Goal: Task Accomplishment & Management: Manage account settings

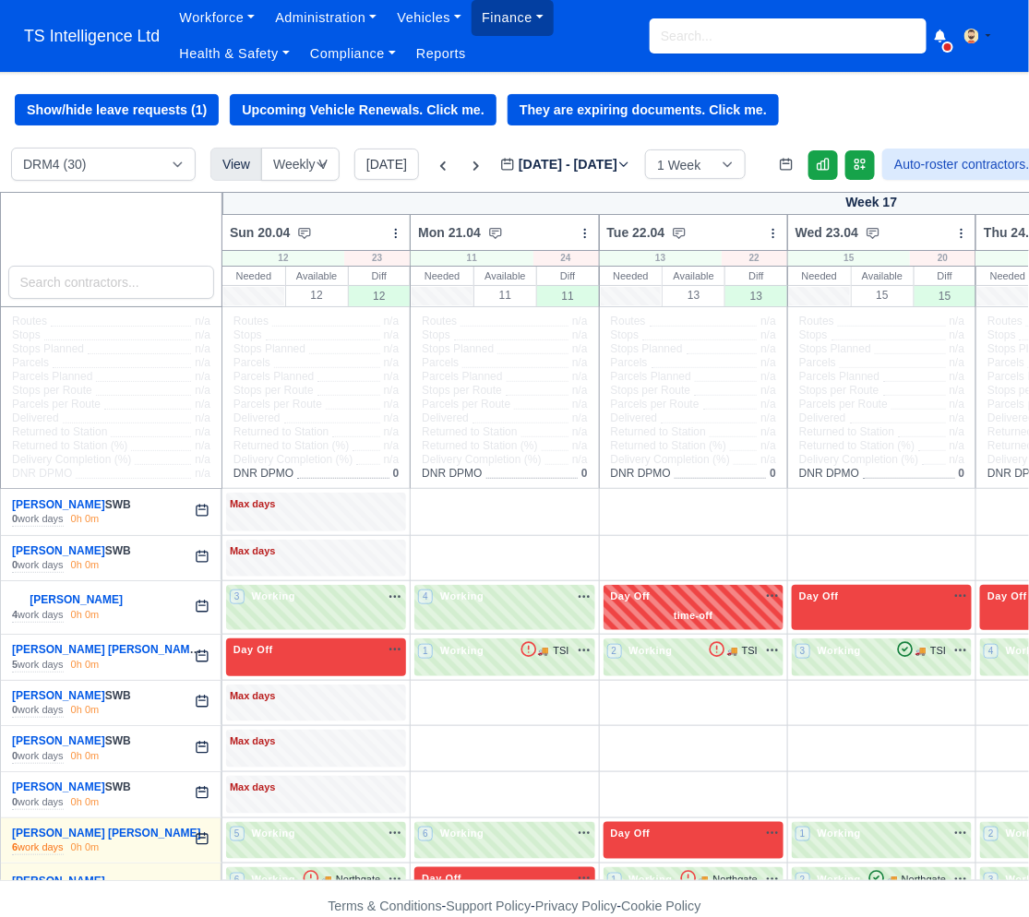
click at [502, 18] on link "Finance" at bounding box center [513, 18] width 82 height 36
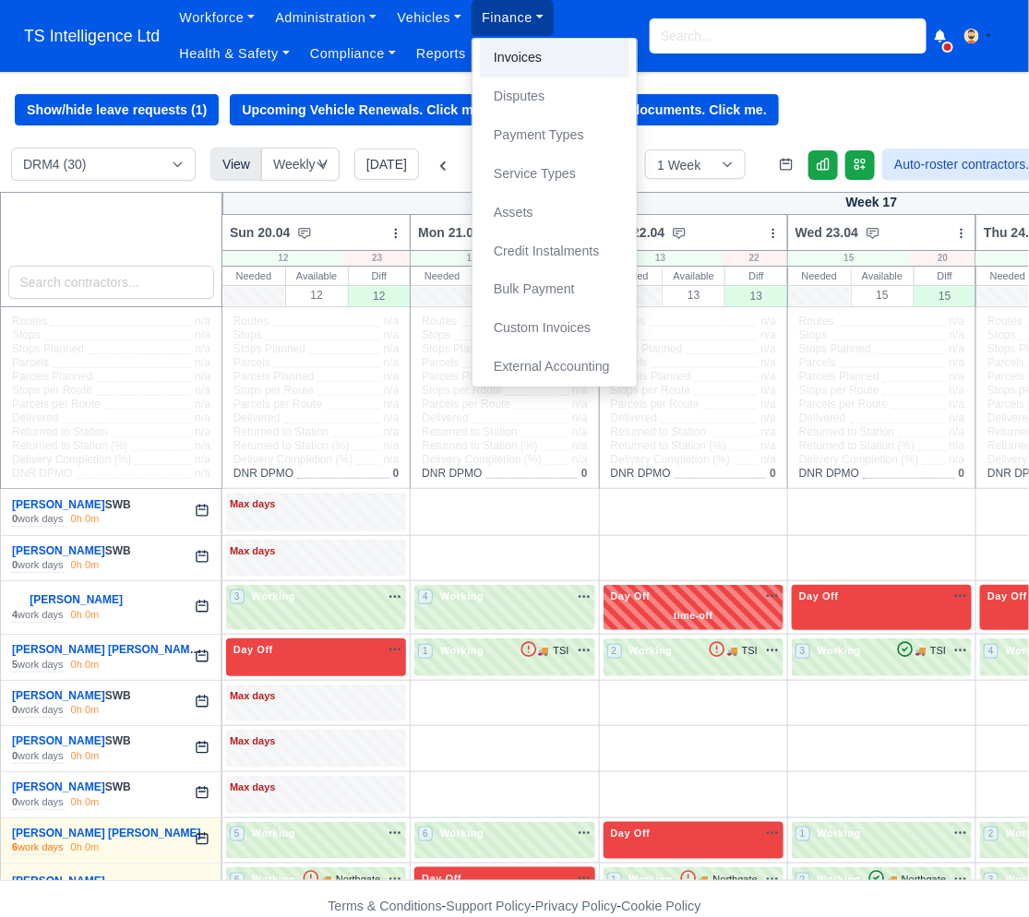
click at [523, 62] on link "Invoices" at bounding box center [554, 58] width 149 height 39
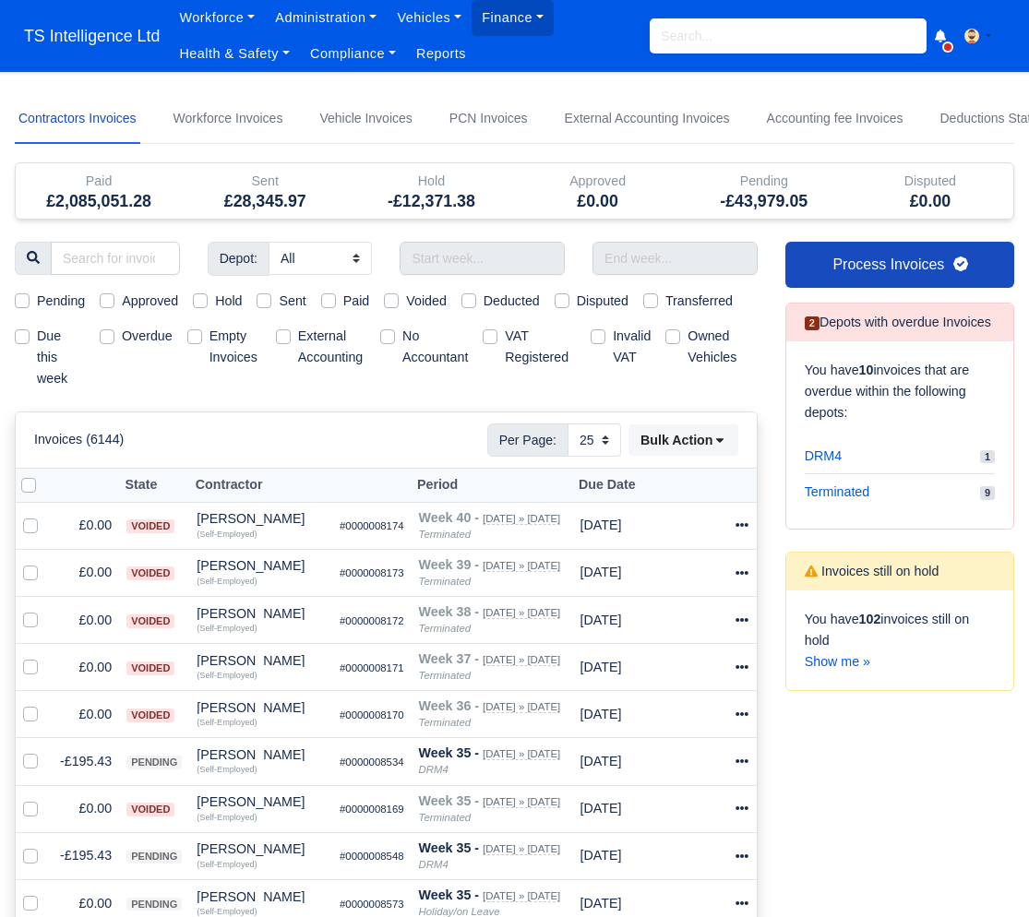
select select "25"
click at [37, 330] on label "Due this week" at bounding box center [61, 357] width 48 height 63
click at [18, 330] on input "Due this week" at bounding box center [22, 333] width 15 height 15
checkbox input "true"
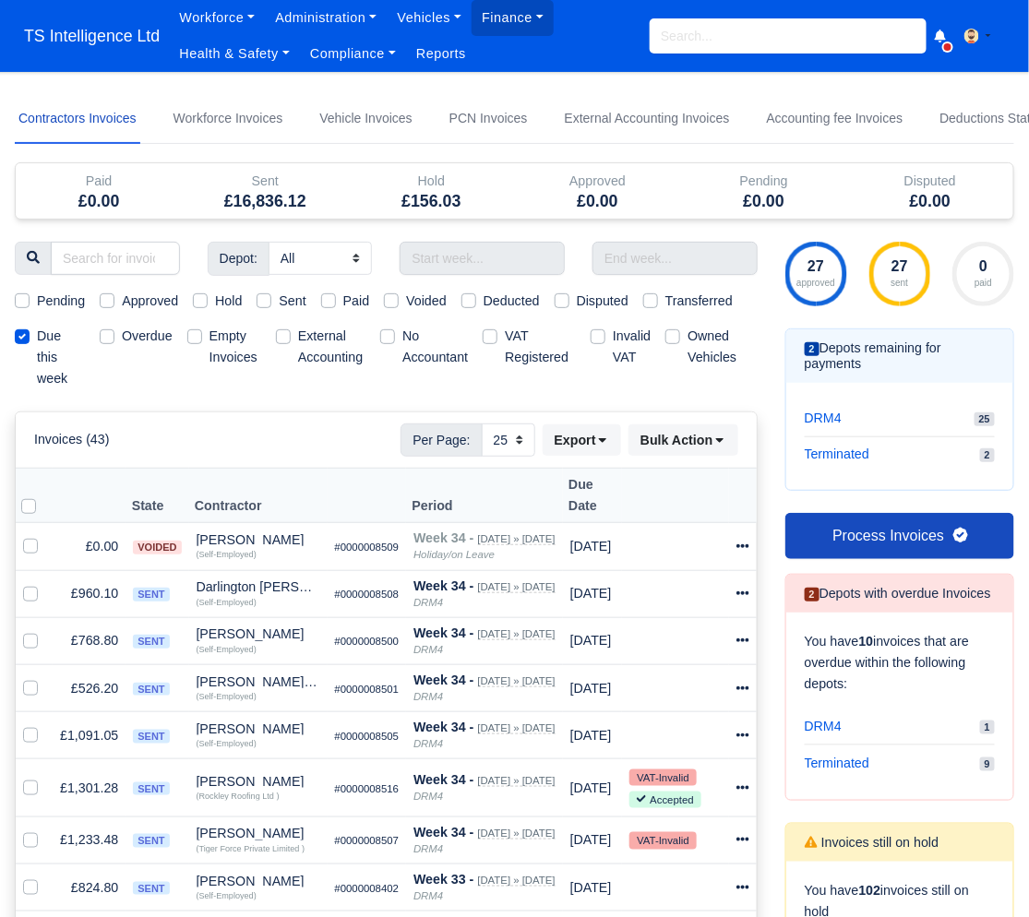
click at [37, 298] on label "Pending" at bounding box center [61, 301] width 48 height 21
click at [16, 298] on input "Pending" at bounding box center [22, 298] width 15 height 15
checkbox input "true"
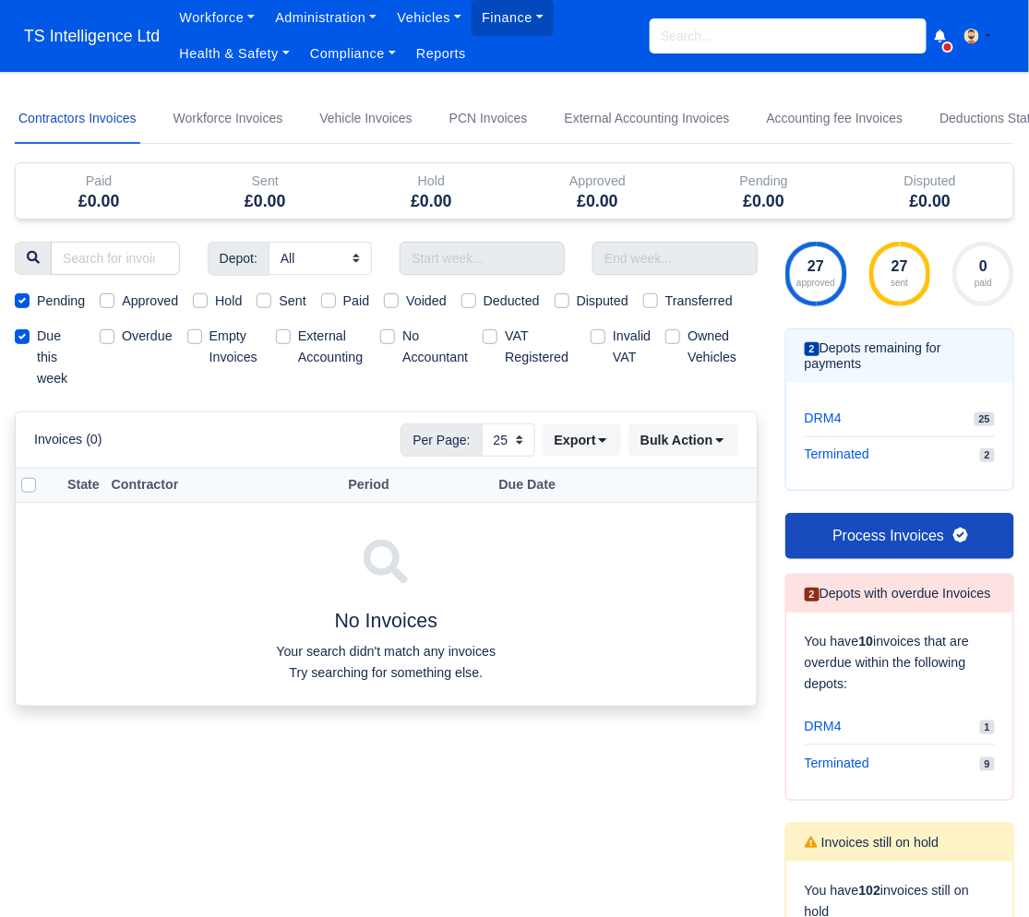
click at [122, 299] on label "Approved" at bounding box center [150, 301] width 56 height 21
click at [114, 299] on input "Approved" at bounding box center [107, 298] width 15 height 15
checkbox input "true"
click at [214, 300] on div "Hold" at bounding box center [217, 301] width 49 height 21
click at [215, 300] on label "Hold" at bounding box center [228, 301] width 27 height 21
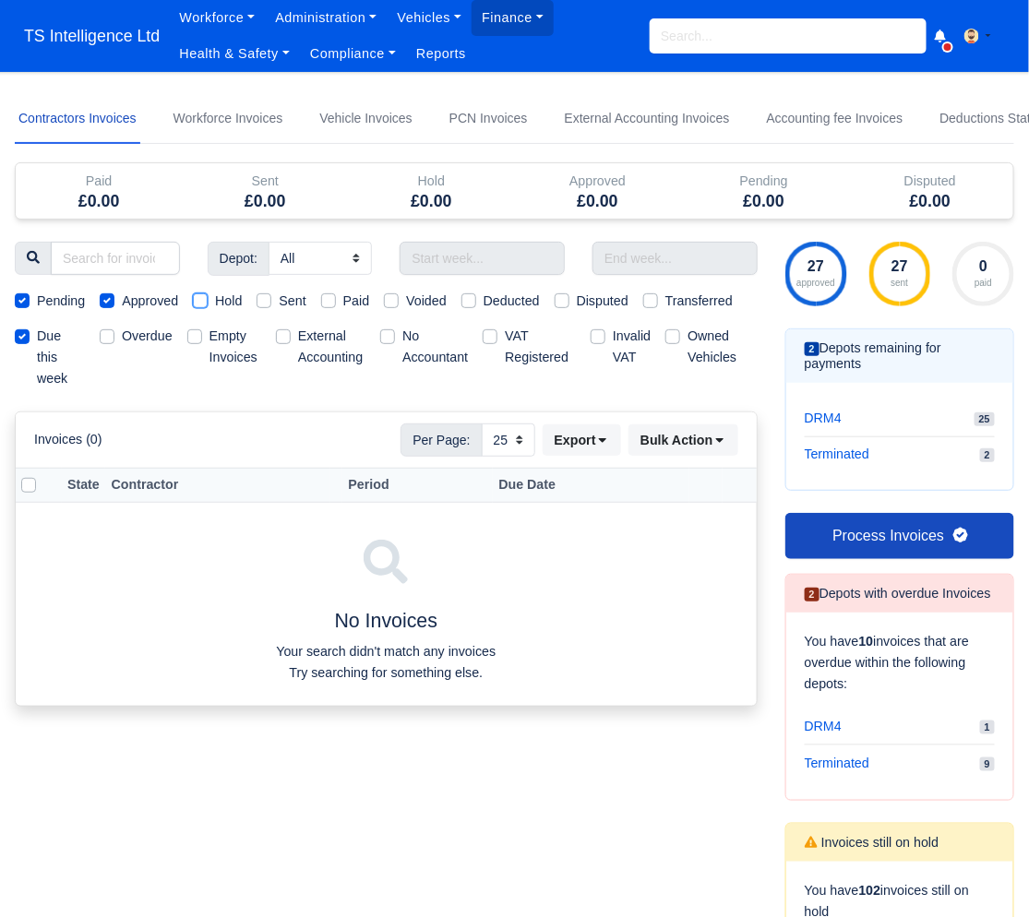
click at [208, 300] on input "Hold" at bounding box center [200, 298] width 15 height 15
checkbox input "true"
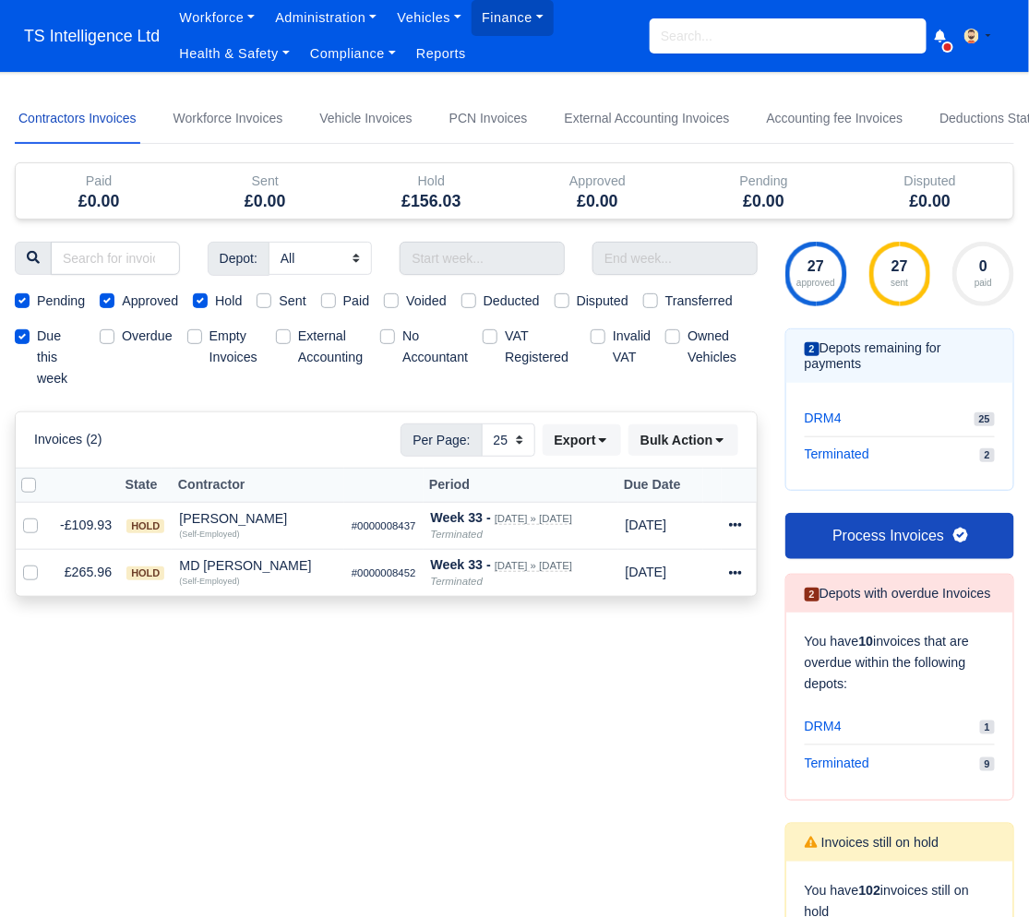
click at [279, 298] on label "Sent" at bounding box center [292, 301] width 27 height 21
click at [271, 298] on input "Sent" at bounding box center [264, 298] width 15 height 15
checkbox input "true"
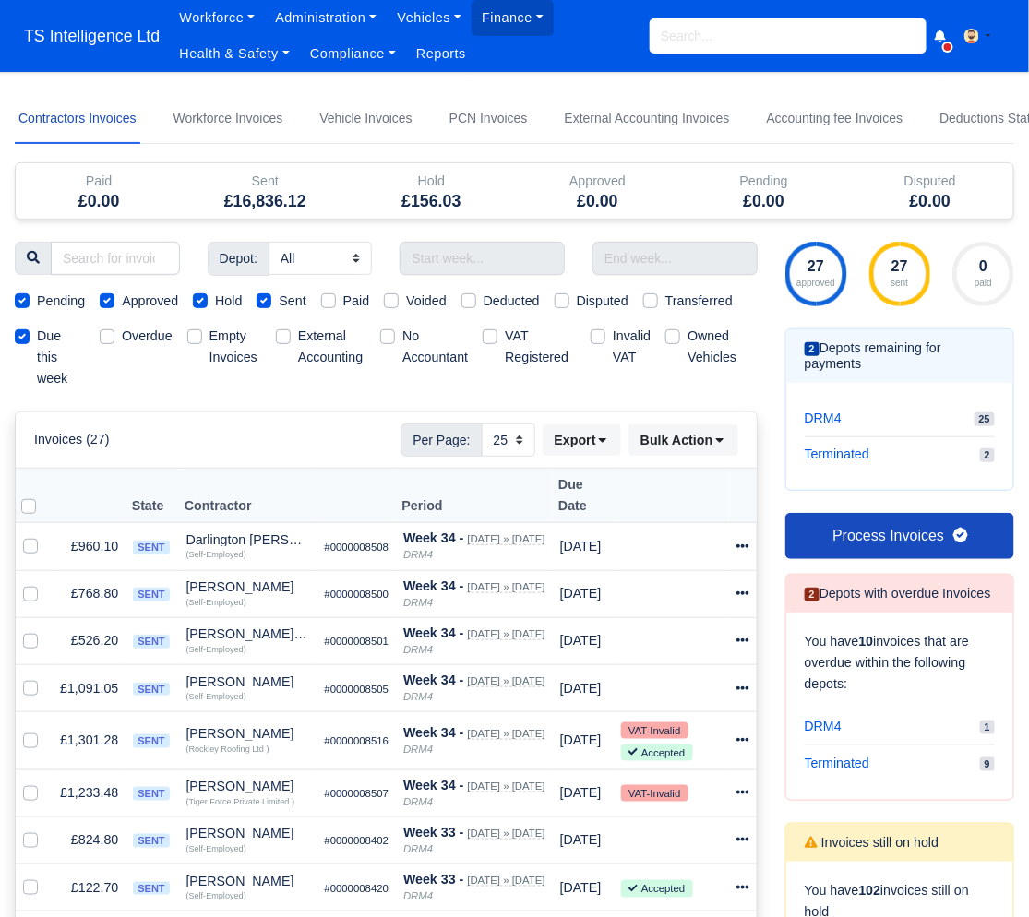
drag, startPoint x: 203, startPoint y: 300, endPoint x: 147, endPoint y: 301, distance: 56.3
click at [215, 300] on label "Hold" at bounding box center [228, 301] width 27 height 21
click at [199, 300] on input "Hold" at bounding box center [200, 298] width 15 height 15
checkbox input "false"
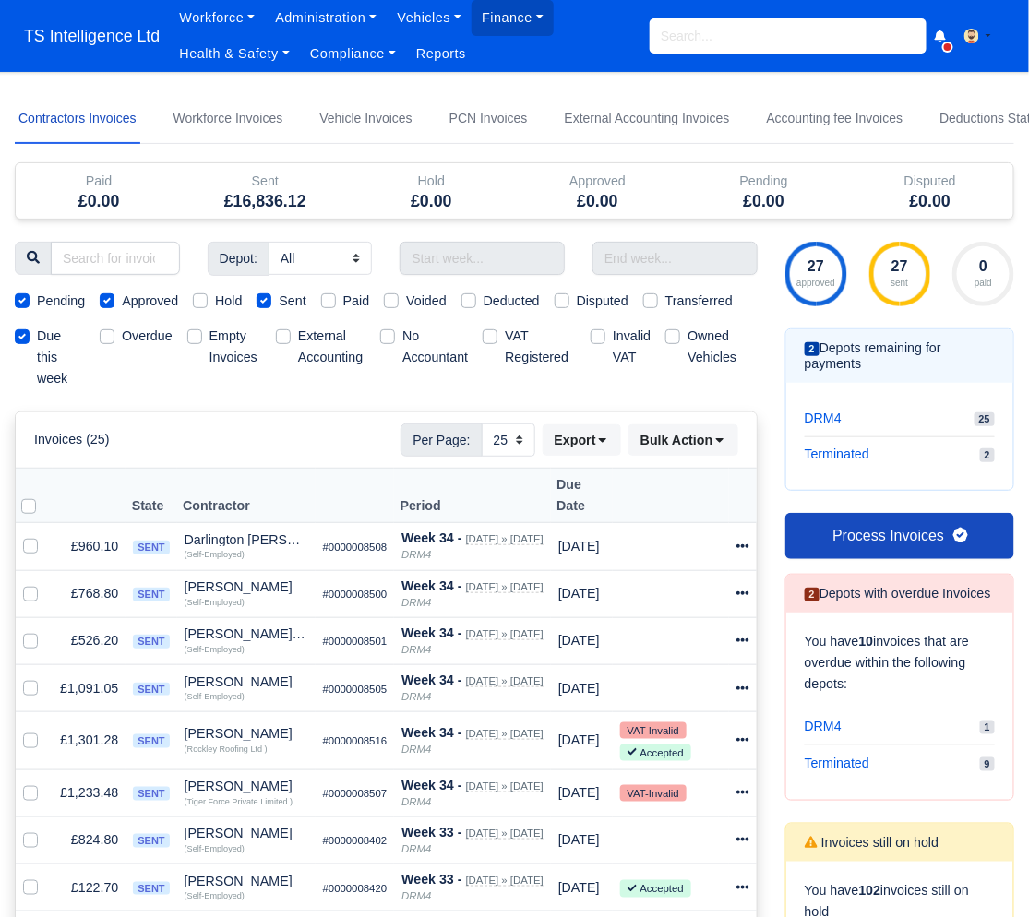
click at [122, 299] on label "Approved" at bounding box center [150, 301] width 56 height 21
click at [109, 299] on input "Approved" at bounding box center [107, 298] width 15 height 15
checkbox input "false"
click at [37, 299] on label "Pending" at bounding box center [61, 301] width 48 height 21
click at [18, 299] on input "Pending" at bounding box center [22, 298] width 15 height 15
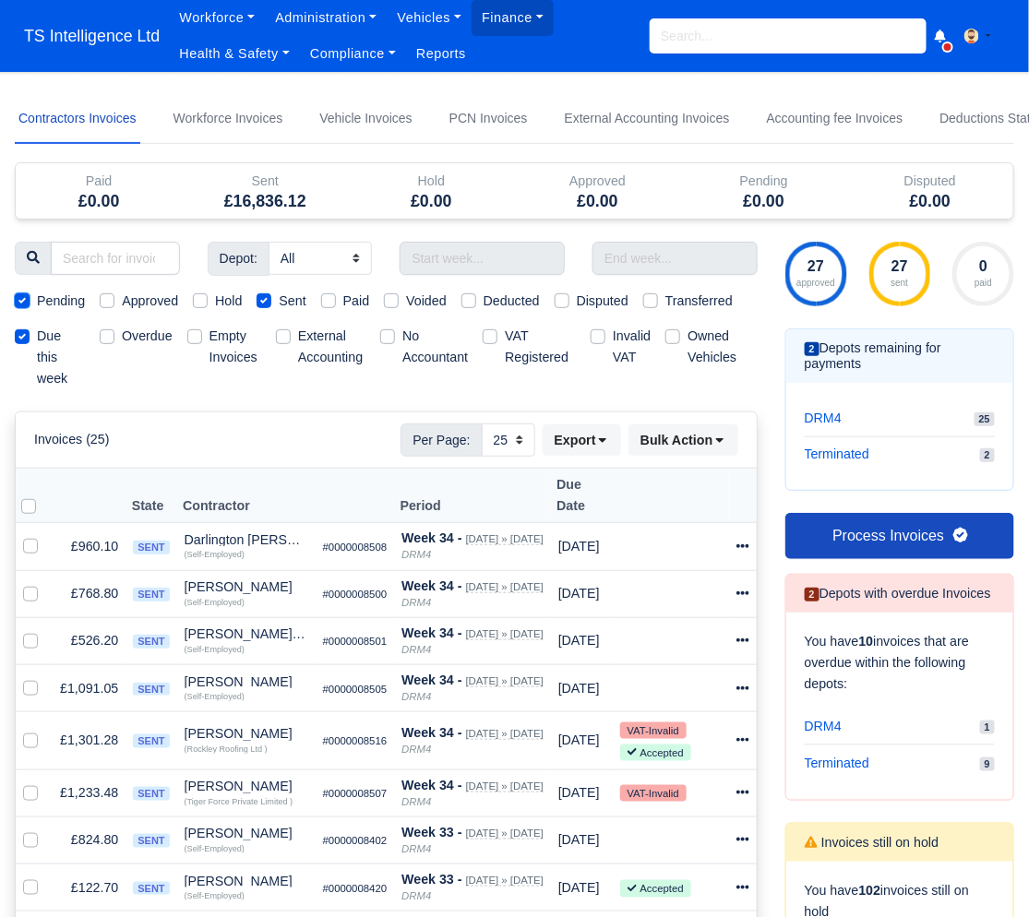
checkbox input "false"
click at [43, 496] on label at bounding box center [43, 496] width 0 height 0
click at [26, 496] on input "checkbox" at bounding box center [28, 503] width 15 height 15
checkbox input "true"
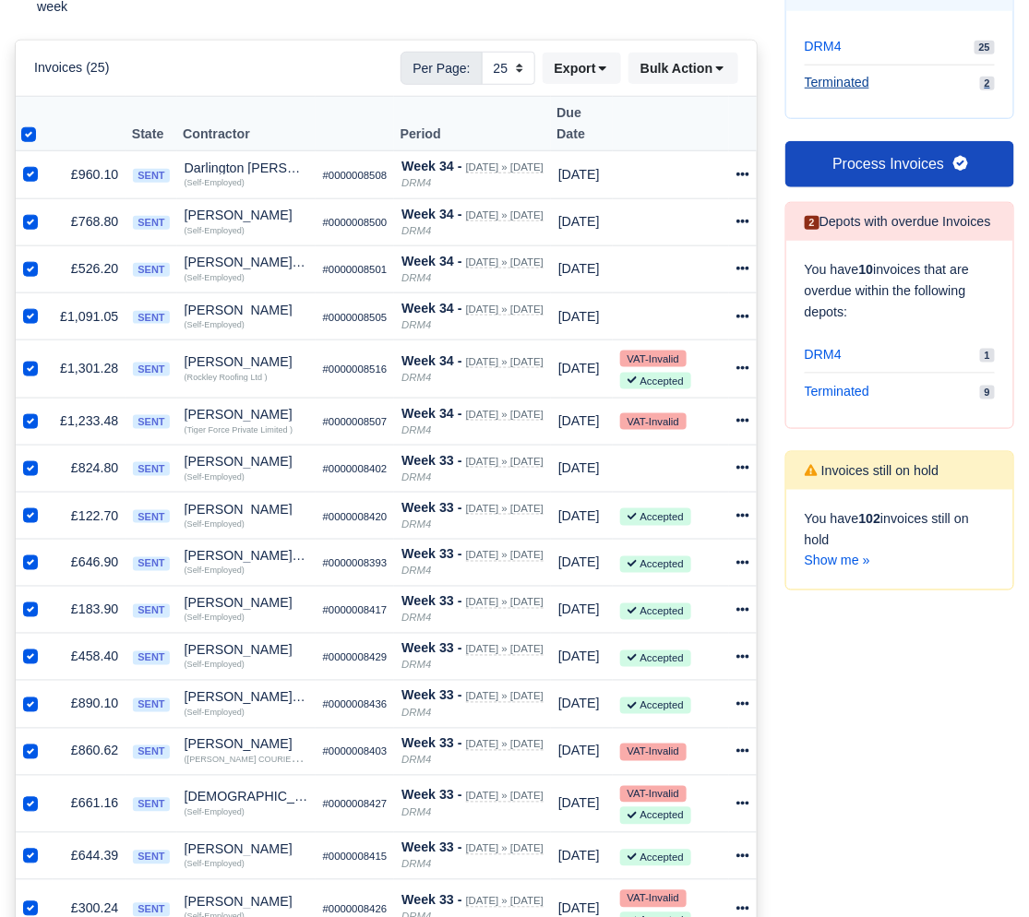
scroll to position [376, 0]
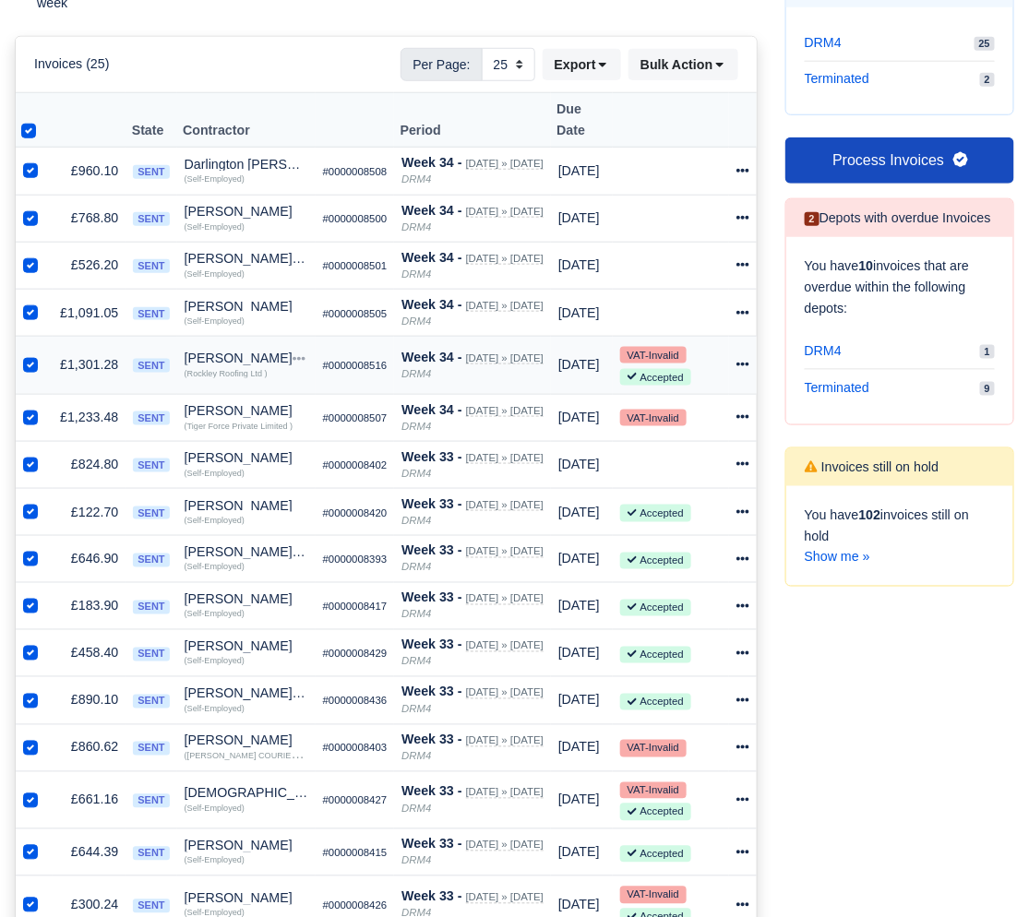
click at [45, 354] on label at bounding box center [45, 354] width 0 height 0
click at [30, 354] on input "checkbox" at bounding box center [30, 361] width 15 height 15
checkbox input "false"
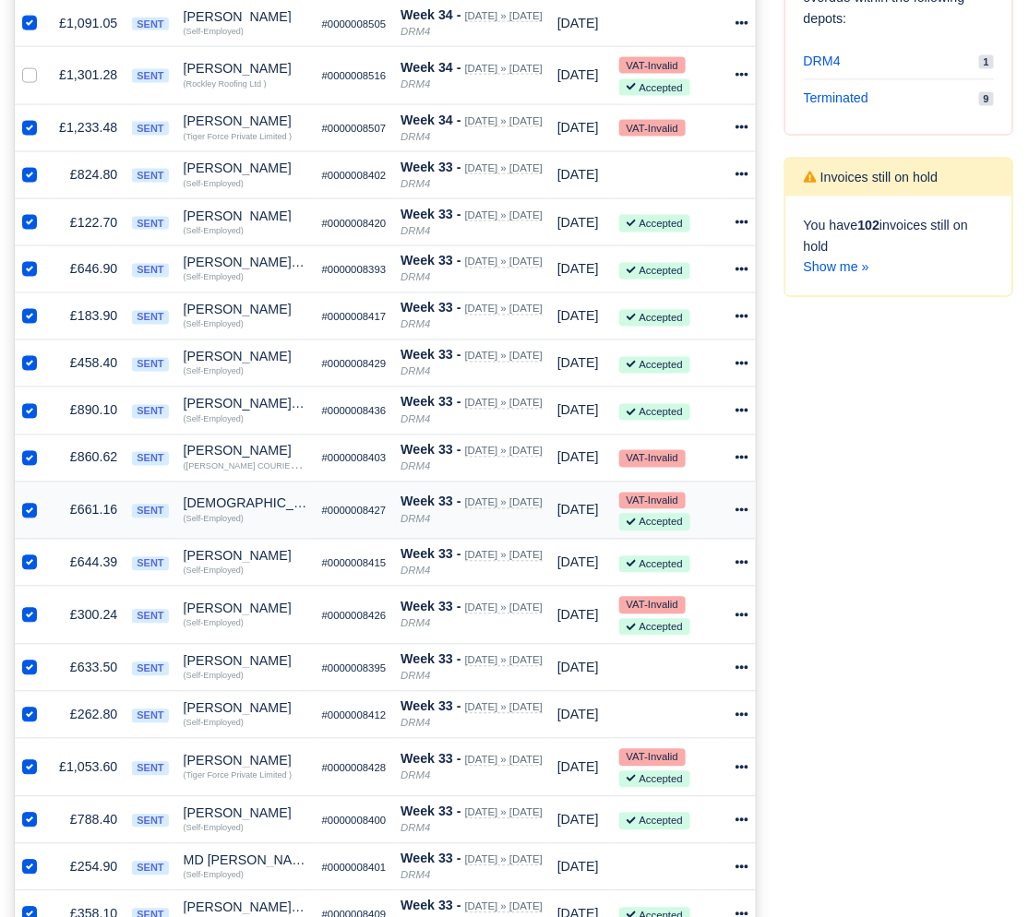
scroll to position [836, 1]
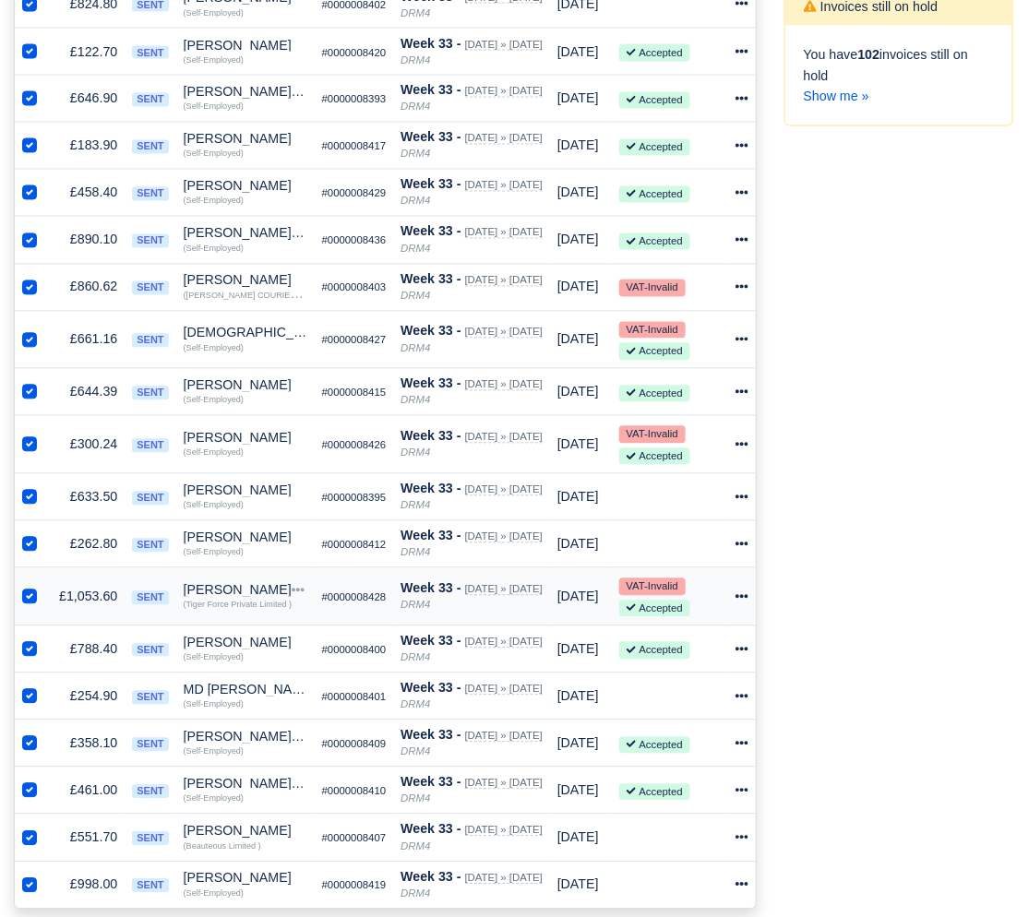
click at [44, 587] on label at bounding box center [44, 587] width 0 height 0
click at [29, 587] on input "checkbox" at bounding box center [29, 594] width 15 height 15
checkbox input "false"
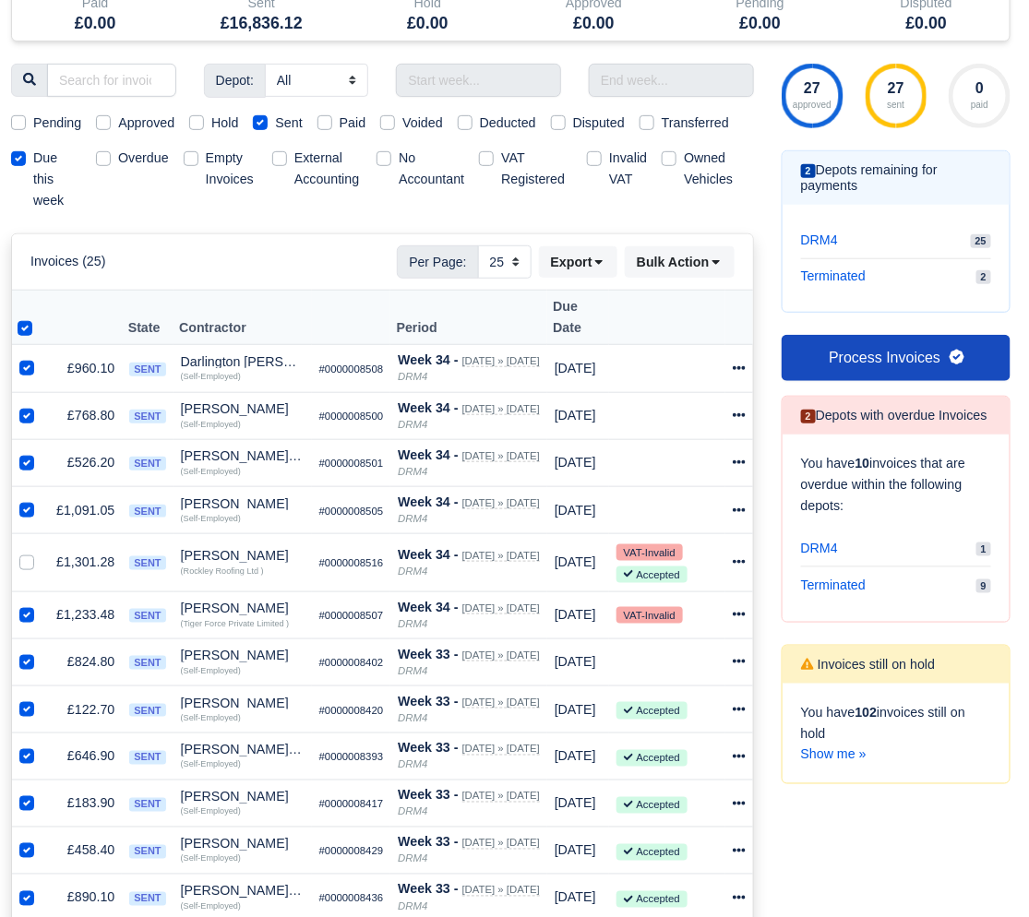
scroll to position [69, 4]
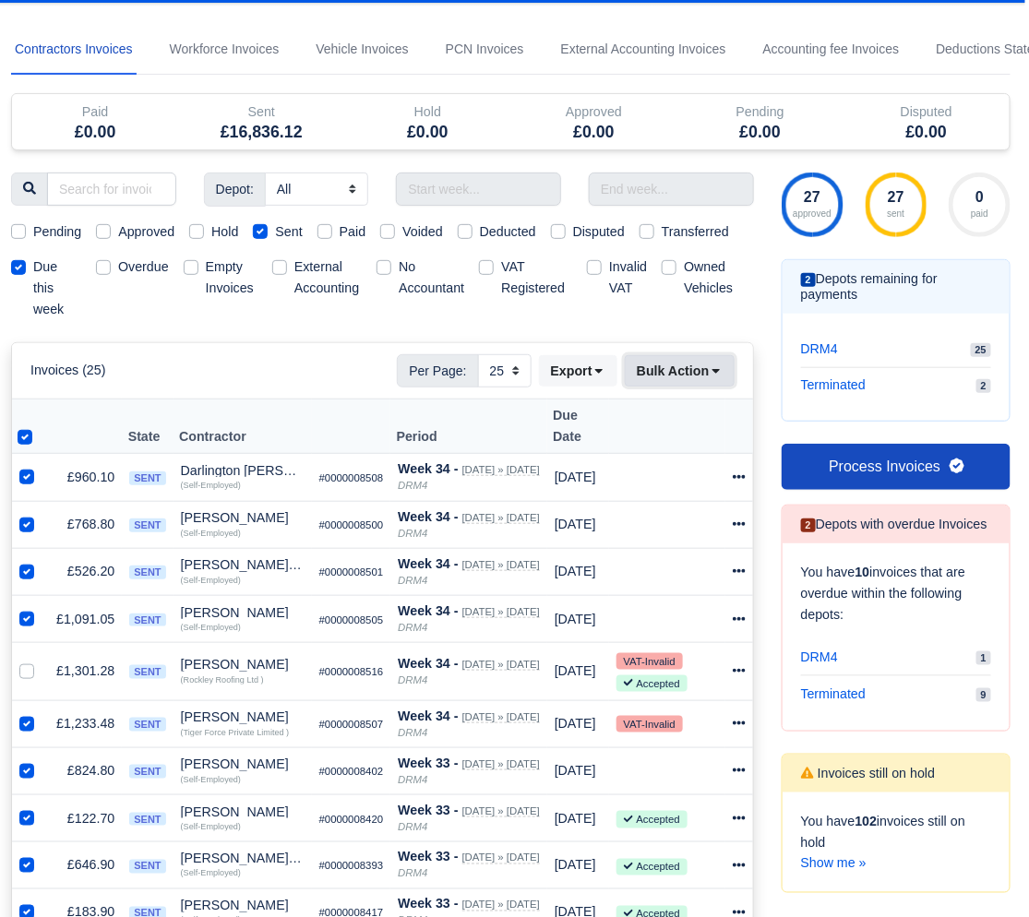
click at [690, 371] on button "Bulk Action" at bounding box center [680, 370] width 110 height 31
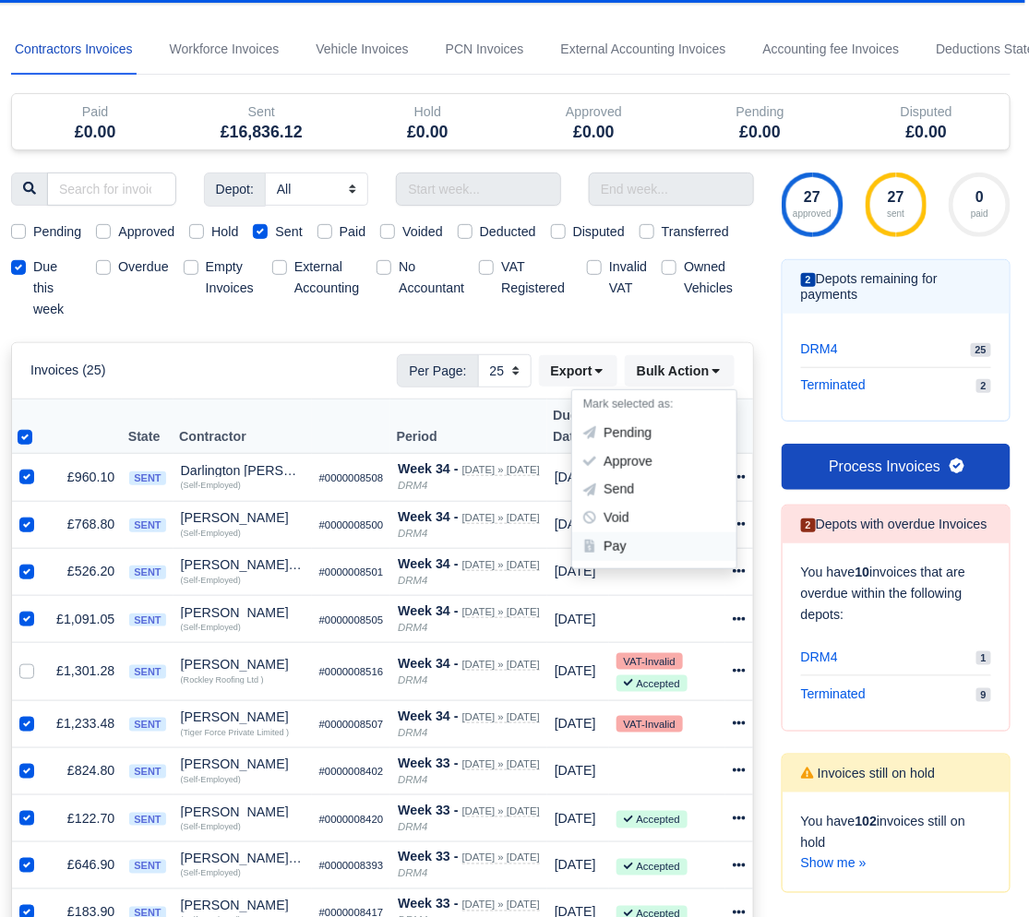
click at [647, 543] on div "Pay" at bounding box center [654, 546] width 164 height 29
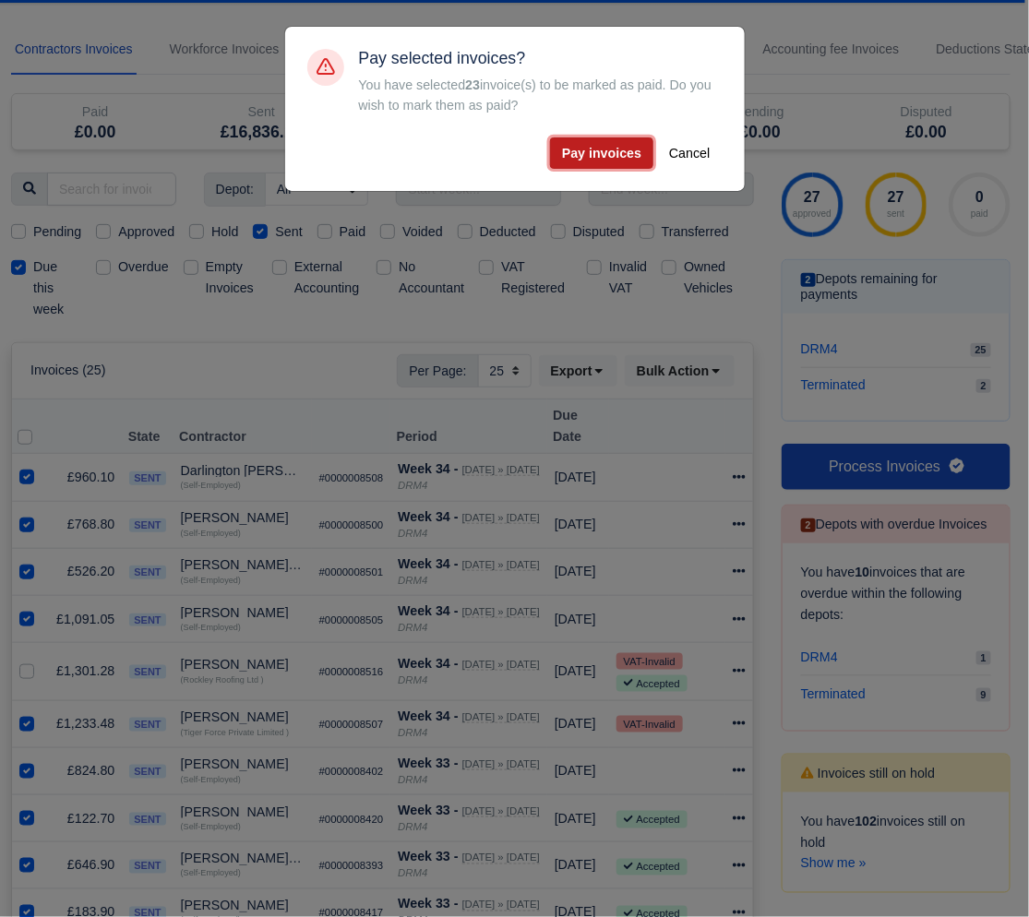
click at [602, 161] on button "Pay invoices" at bounding box center [601, 152] width 103 height 31
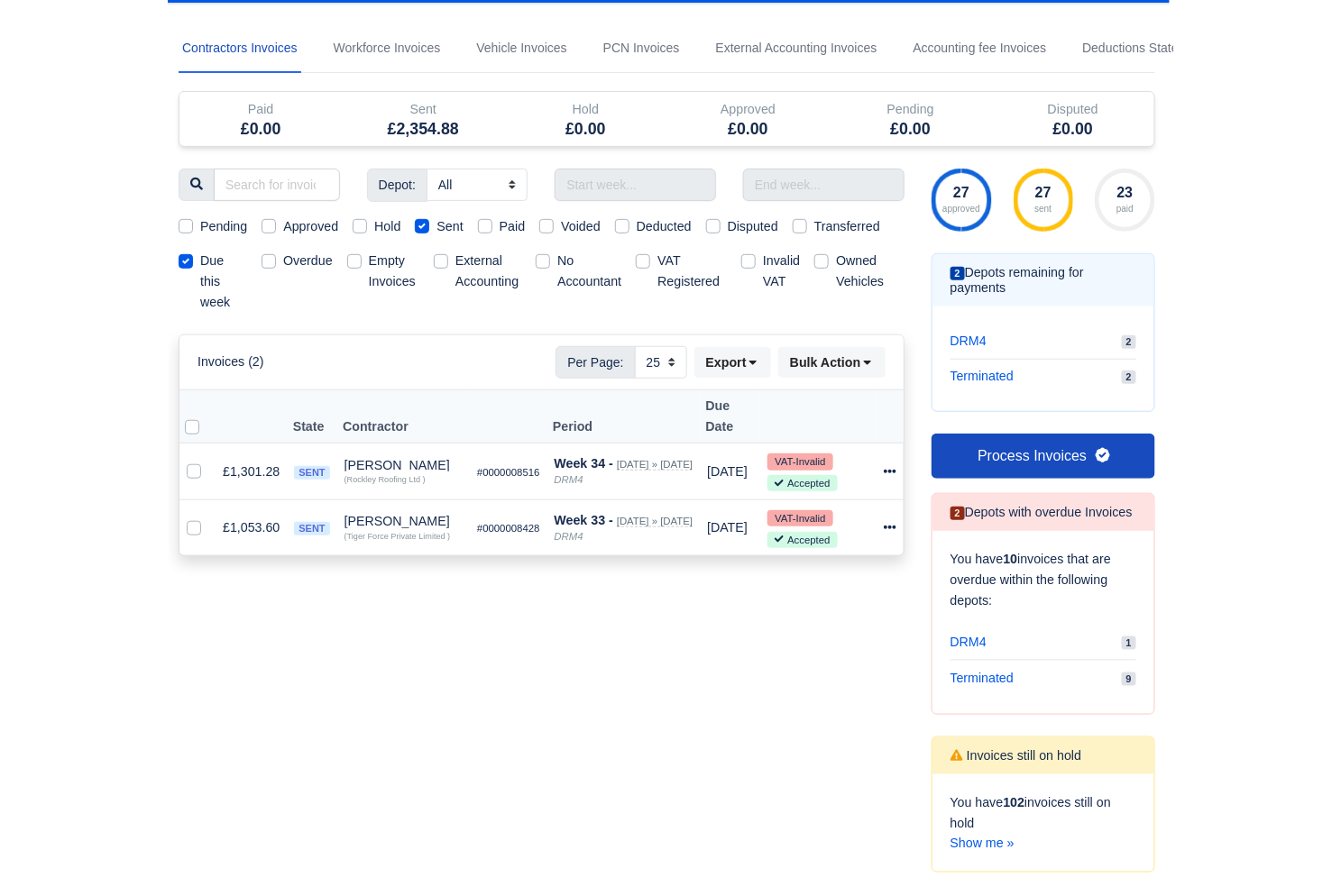
scroll to position [40, 0]
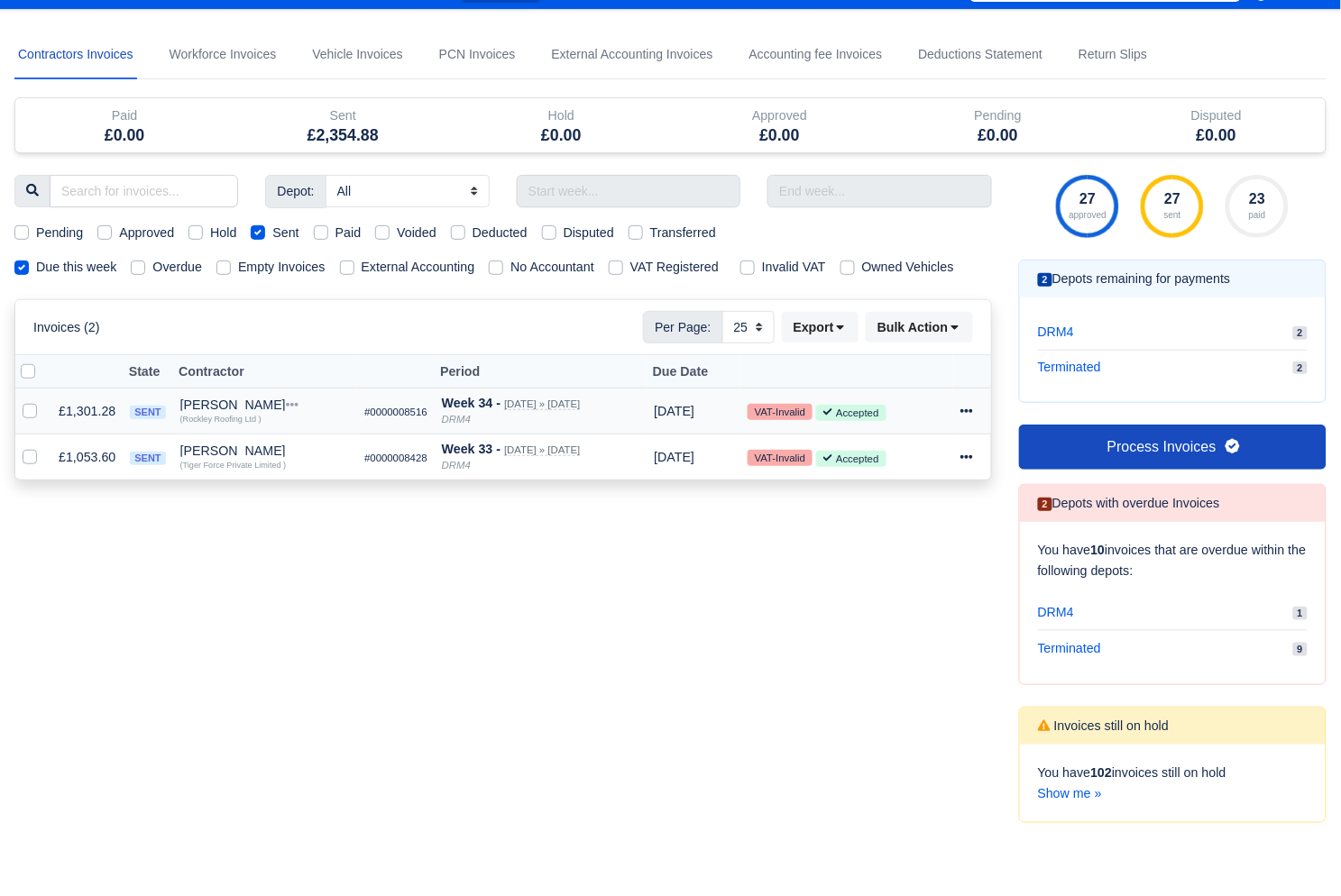
click at [44, 402] on label at bounding box center [44, 402] width 0 height 0
click at [29, 409] on input "checkbox" at bounding box center [29, 408] width 15 height 15
checkbox input "true"
click at [44, 448] on label at bounding box center [44, 448] width 0 height 0
click at [29, 455] on input "checkbox" at bounding box center [29, 454] width 15 height 15
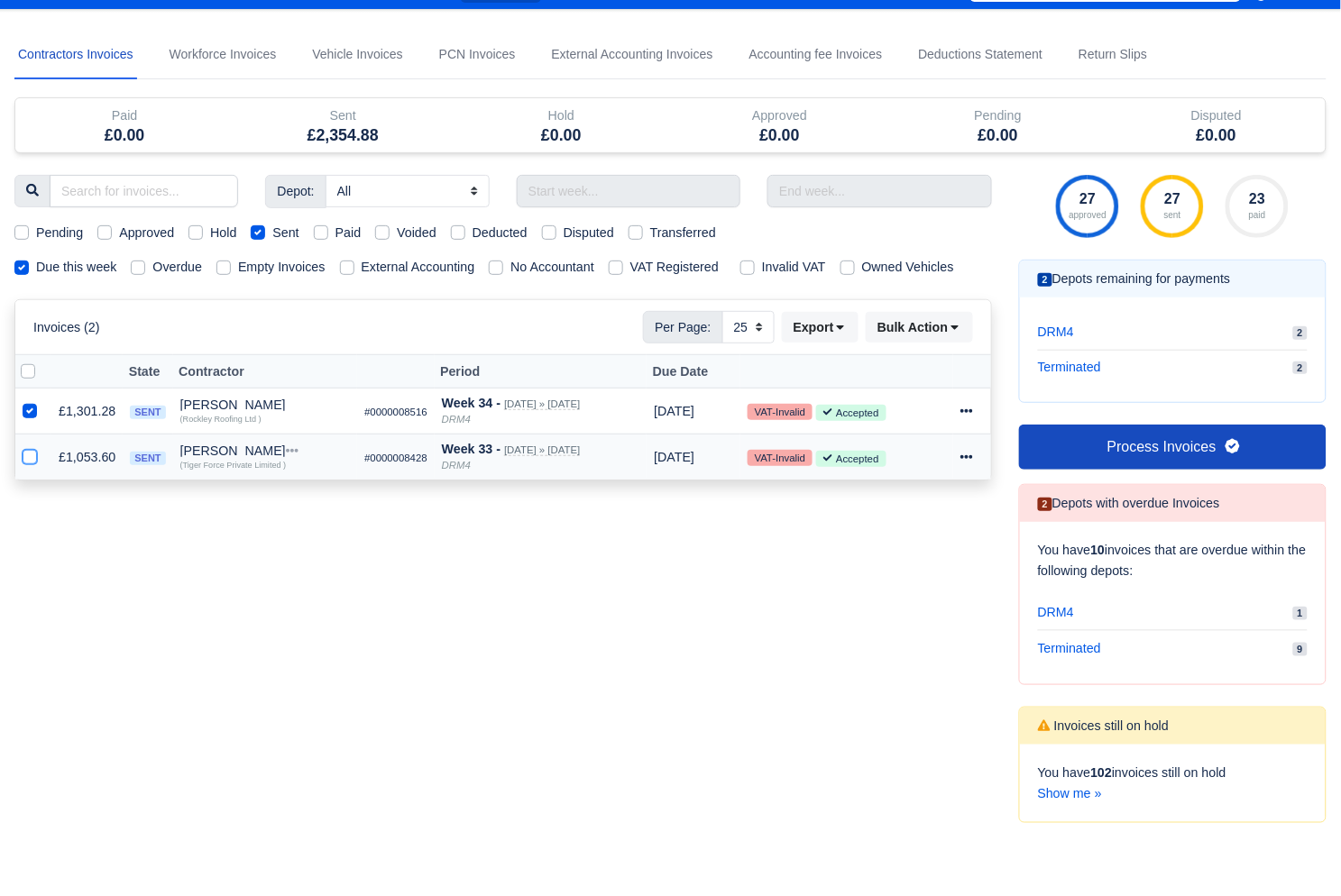
checkbox input "true"
click at [958, 335] on button "Bulk Action" at bounding box center [920, 326] width 108 height 30
click at [855, 504] on div "Pay" at bounding box center [894, 498] width 160 height 28
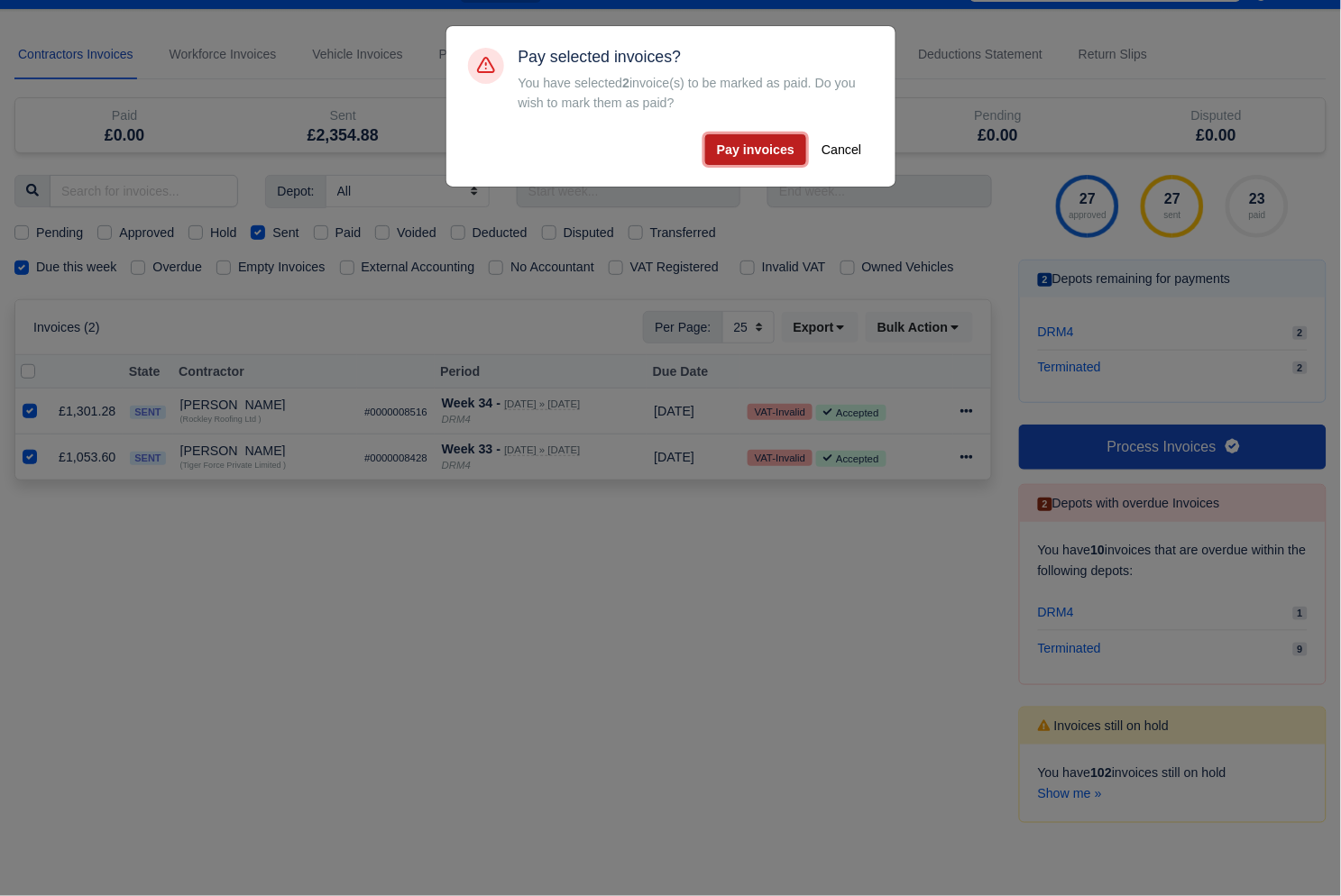
click at [757, 156] on button "Pay invoices" at bounding box center [756, 149] width 101 height 30
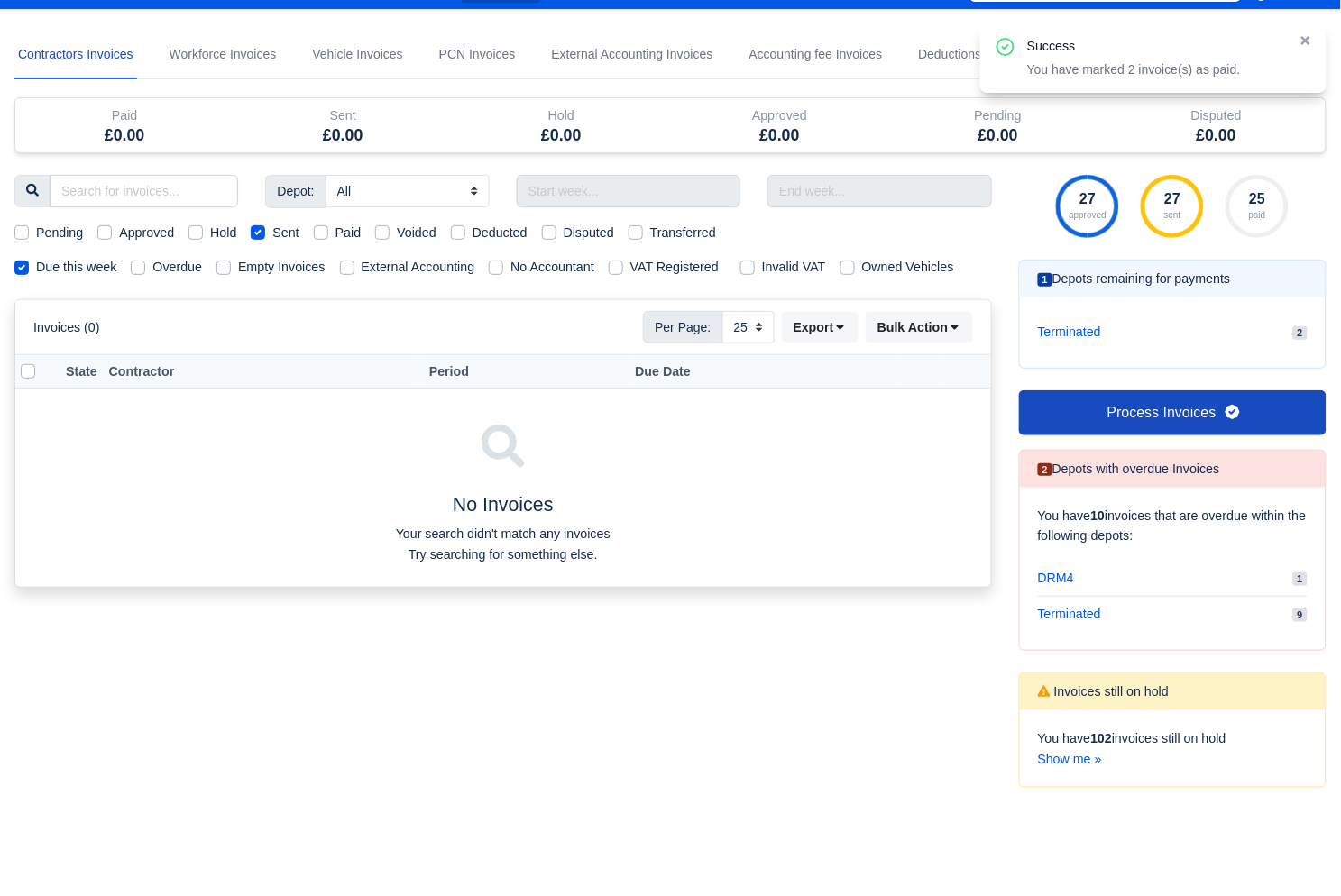
click at [335, 230] on label "Paid" at bounding box center [348, 233] width 26 height 21
click at [325, 230] on input "Paid" at bounding box center [321, 230] width 15 height 15
checkbox input "true"
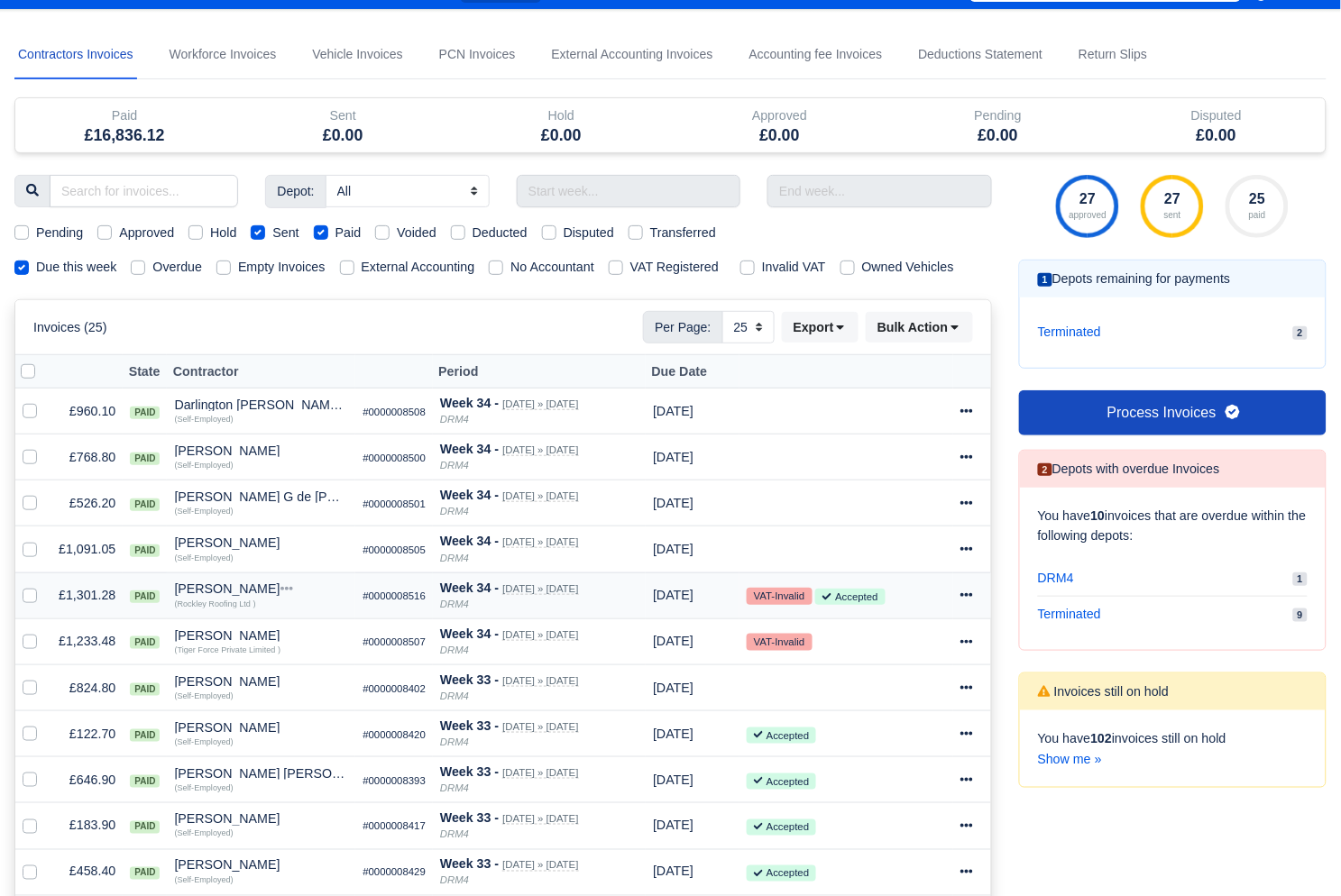
click at [967, 592] on icon at bounding box center [967, 595] width 13 height 13
click at [883, 655] on link "Show Invoice" at bounding box center [896, 650] width 160 height 28
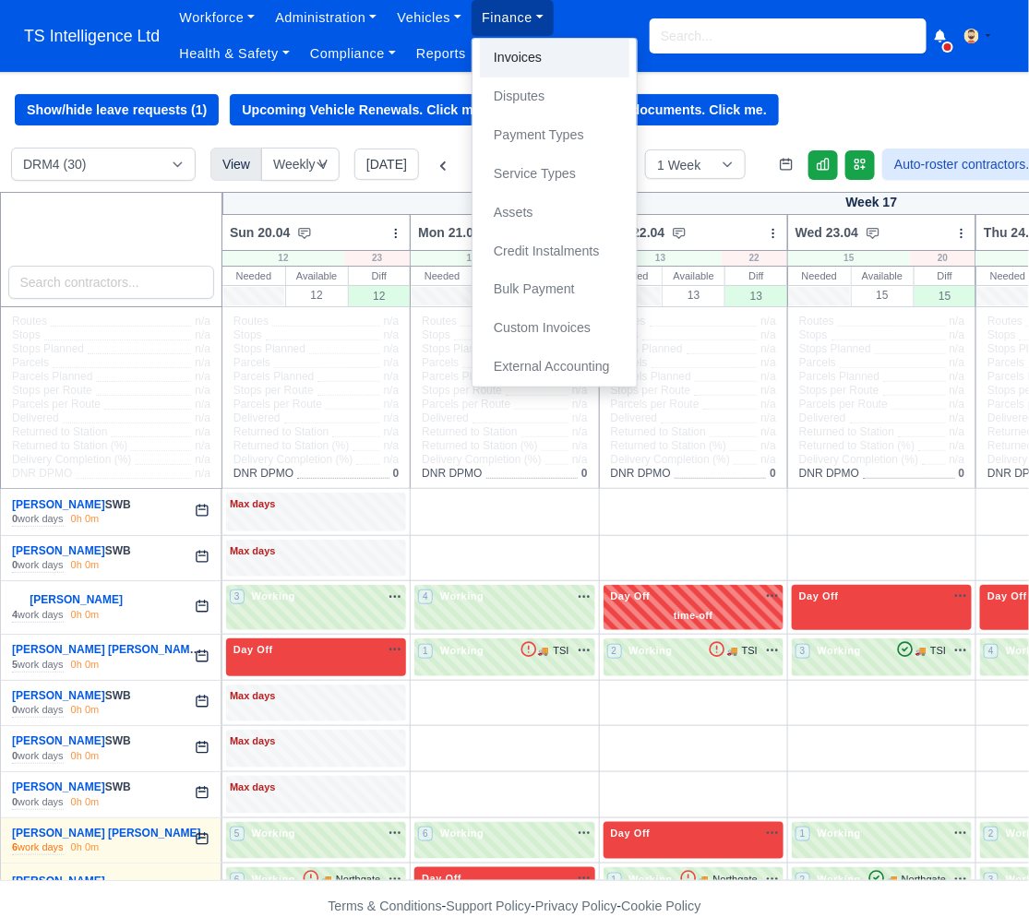
click at [526, 56] on link "Invoices" at bounding box center [554, 58] width 149 height 39
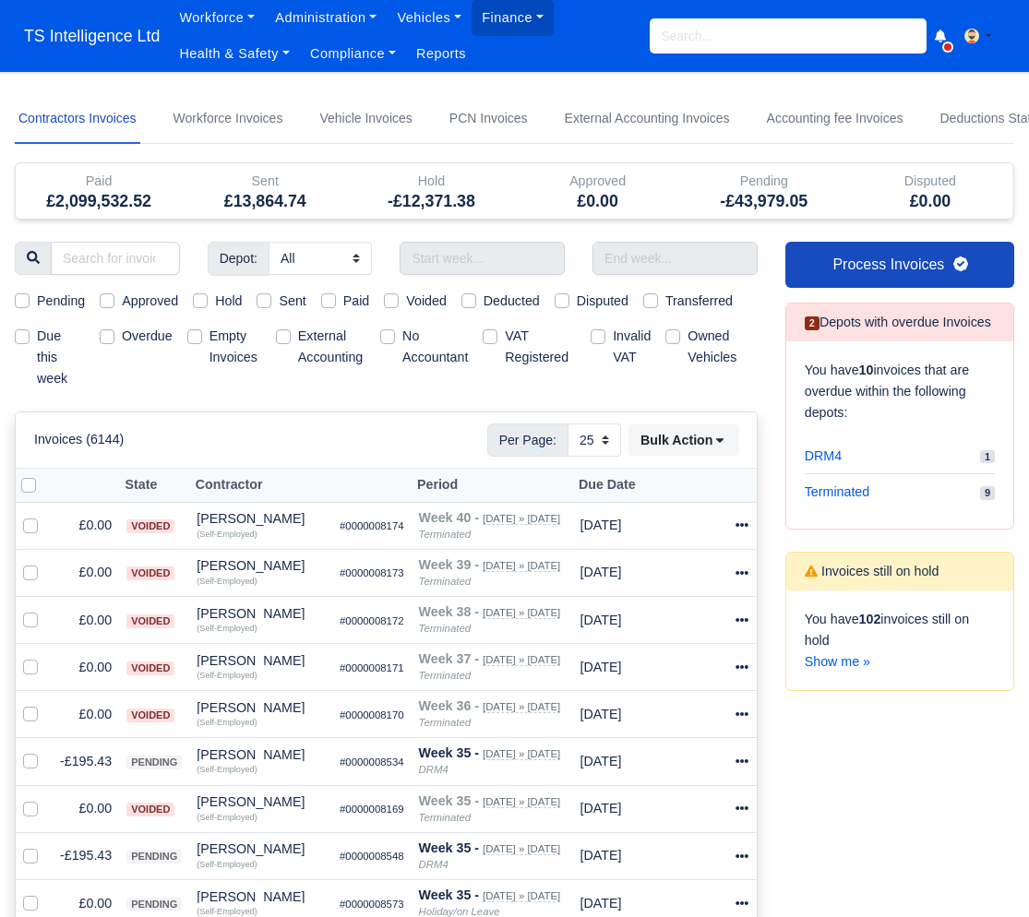
select select "25"
click at [258, 107] on link "Workforce Invoices" at bounding box center [228, 119] width 117 height 50
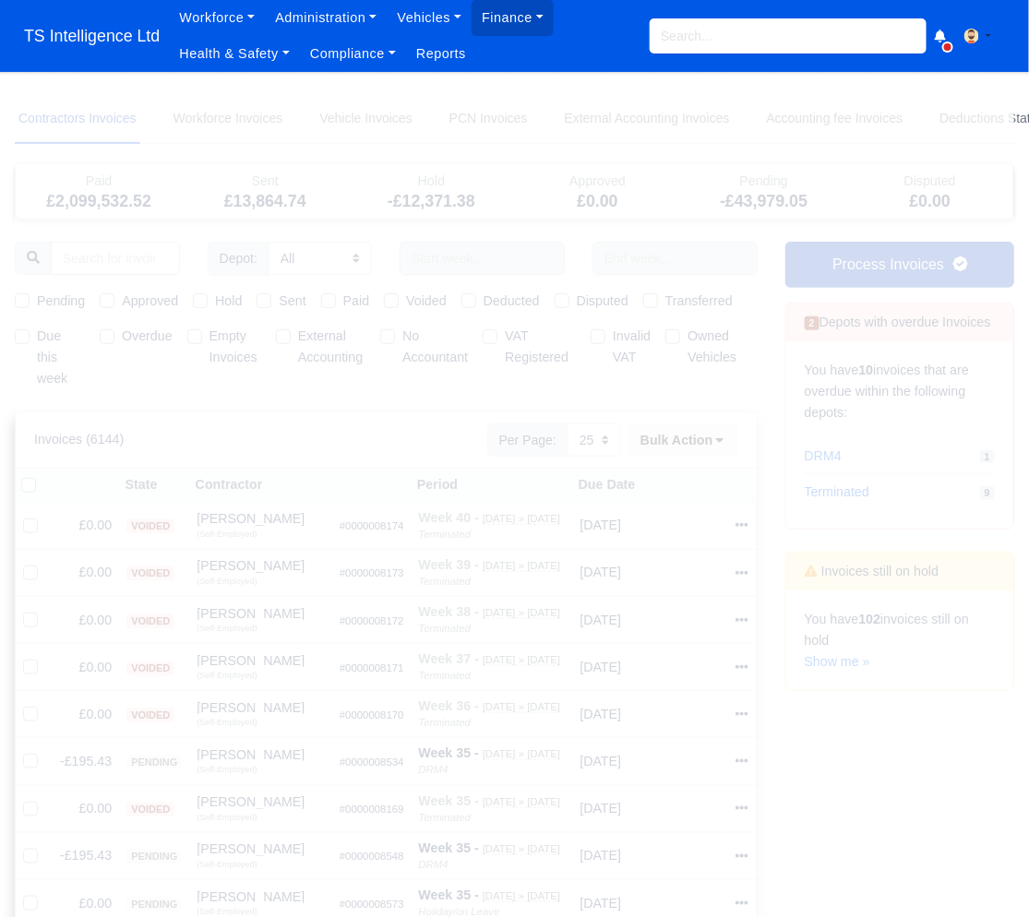
select select
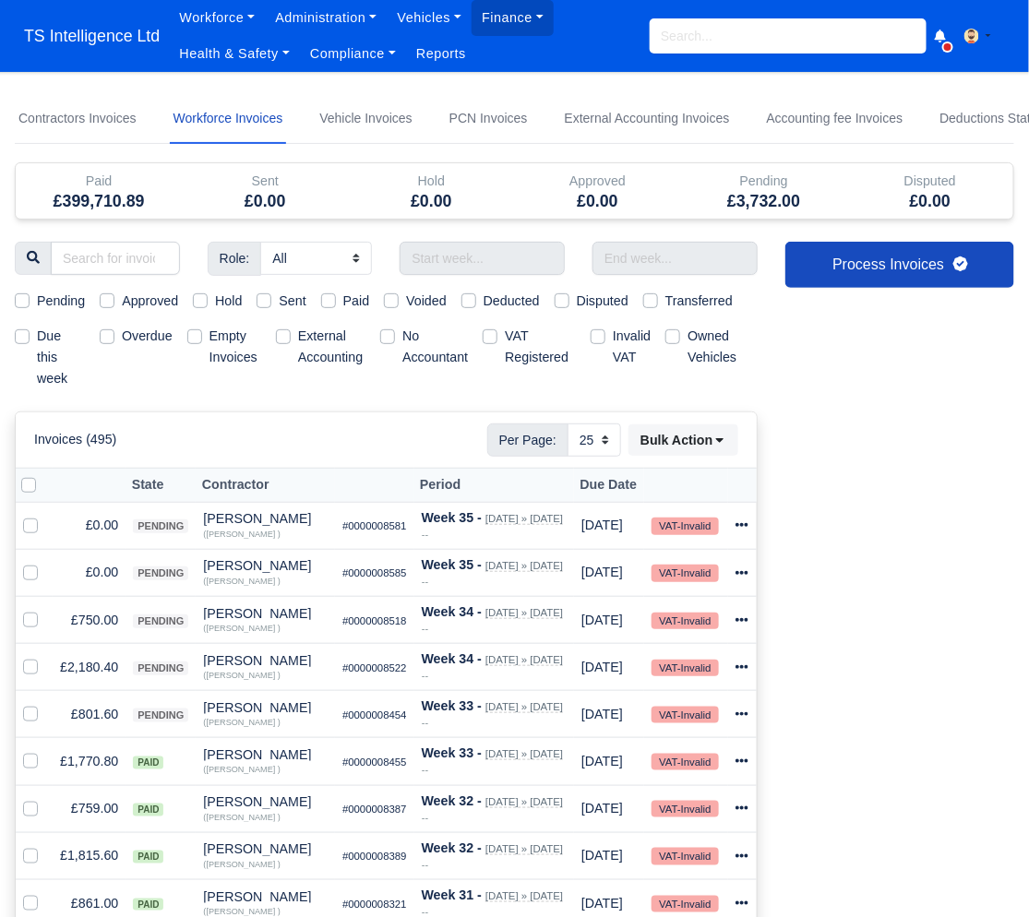
click at [37, 336] on label "Due this week" at bounding box center [61, 357] width 48 height 63
click at [18, 336] on input "Due this week" at bounding box center [22, 333] width 15 height 15
checkbox input "true"
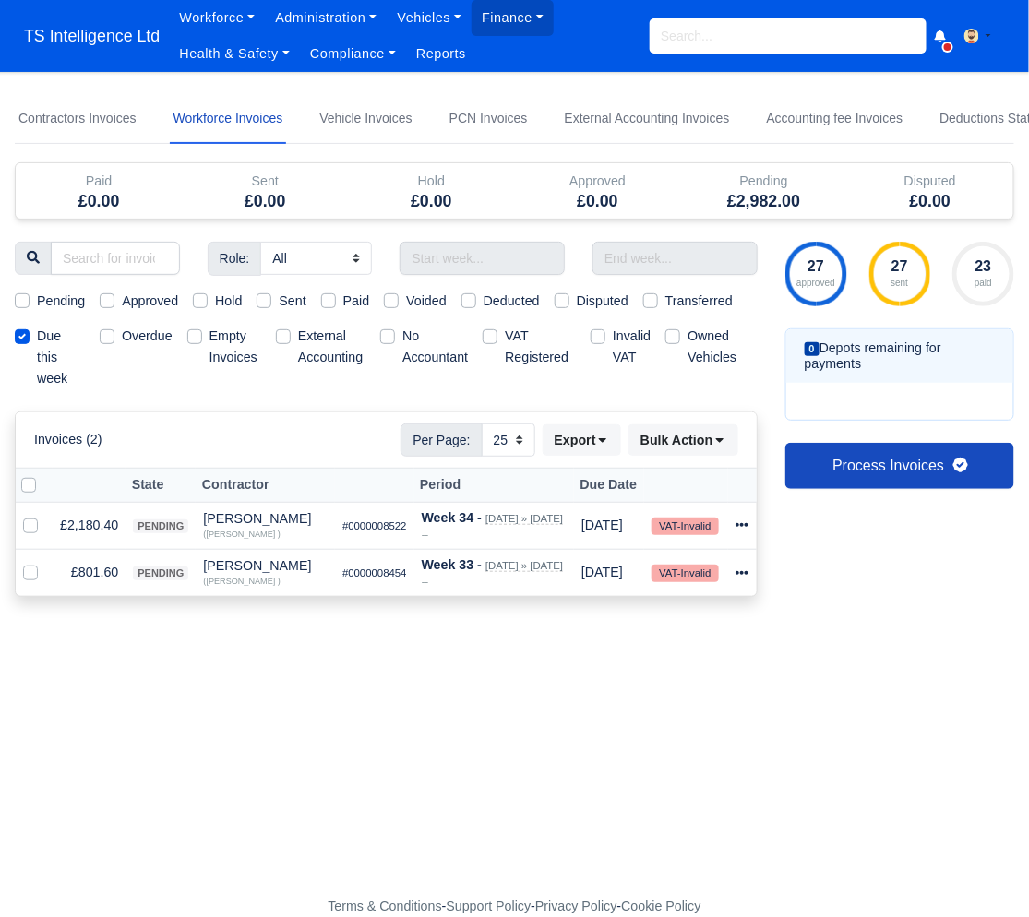
click at [809, 525] on div "27 approved 27 sent 23 paid 0 Depots remaining for payments Process Invoices" at bounding box center [899, 430] width 257 height 377
click at [810, 528] on div "27 approved 27 sent 23 paid 0 Depots remaining for payments Process Invoices" at bounding box center [899, 430] width 257 height 377
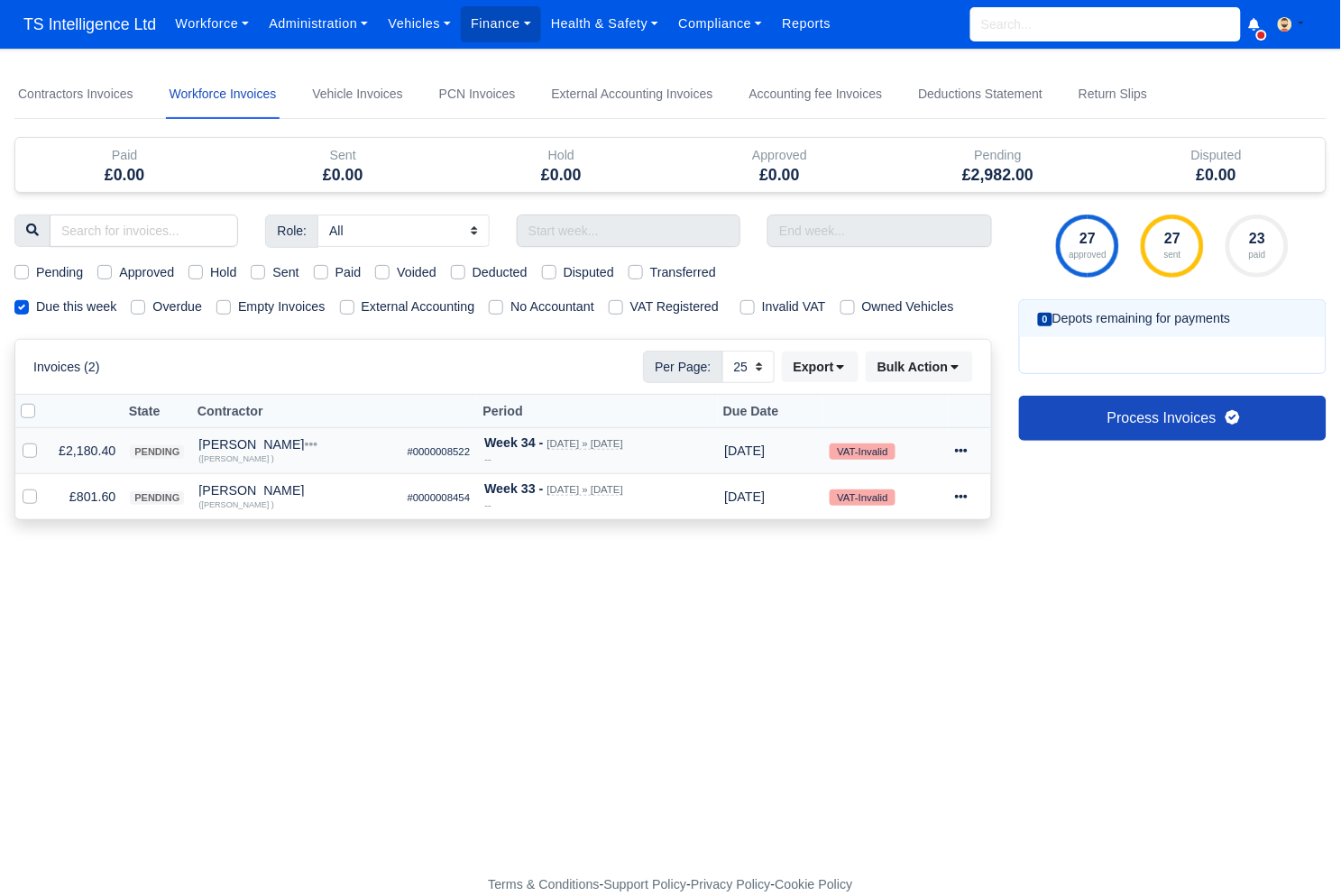
click at [976, 449] on div at bounding box center [969, 450] width 28 height 21
click at [905, 501] on link "Show Invoice" at bounding box center [894, 506] width 160 height 28
select select "25"
click at [44, 441] on label at bounding box center [44, 441] width 0 height 0
click at [29, 449] on input "checkbox" at bounding box center [29, 448] width 15 height 15
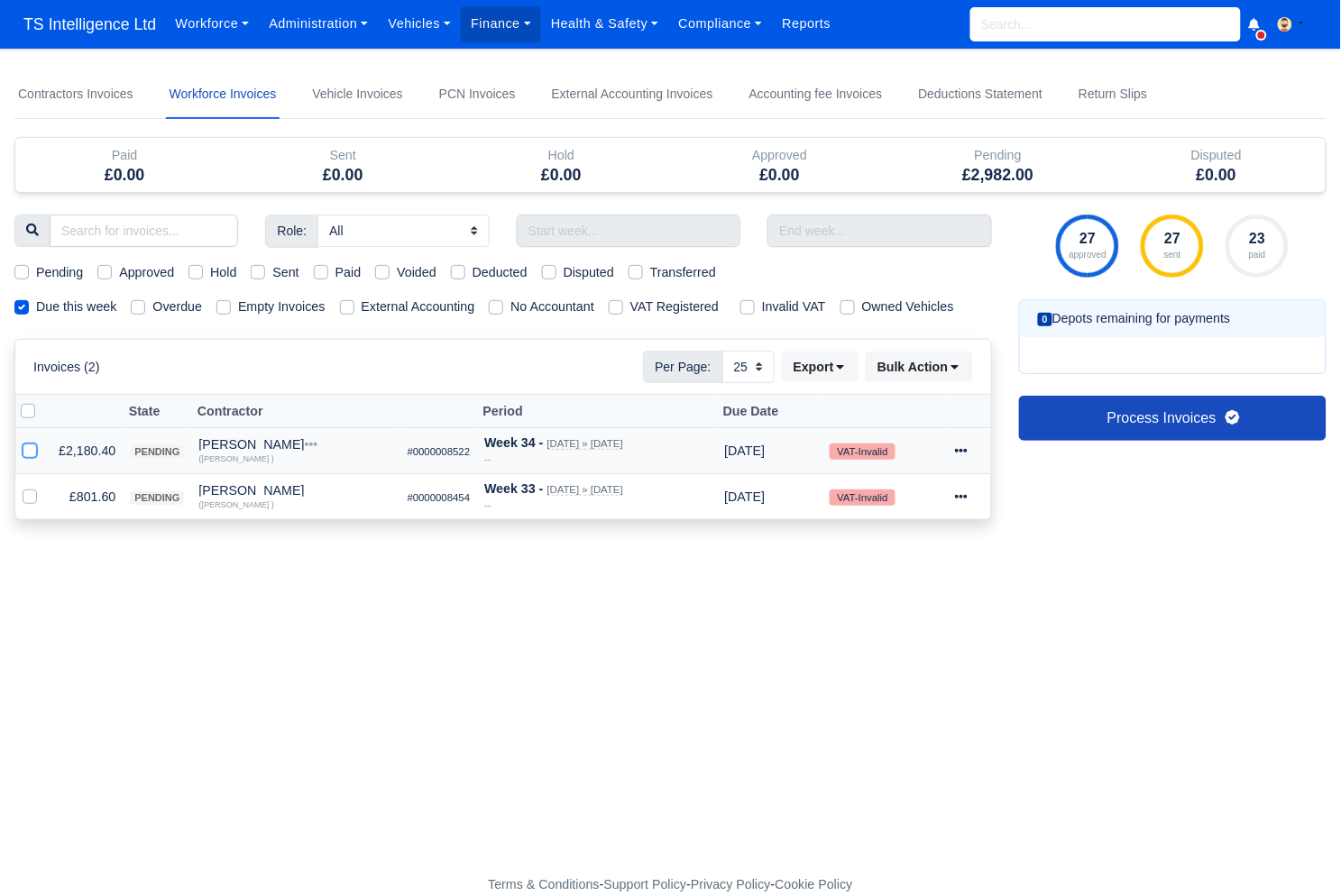
checkbox input "true"
click at [44, 487] on label at bounding box center [44, 487] width 0 height 0
click at [31, 497] on input "checkbox" at bounding box center [29, 493] width 15 height 15
checkbox input "true"
click at [950, 366] on icon at bounding box center [955, 366] width 13 height 13
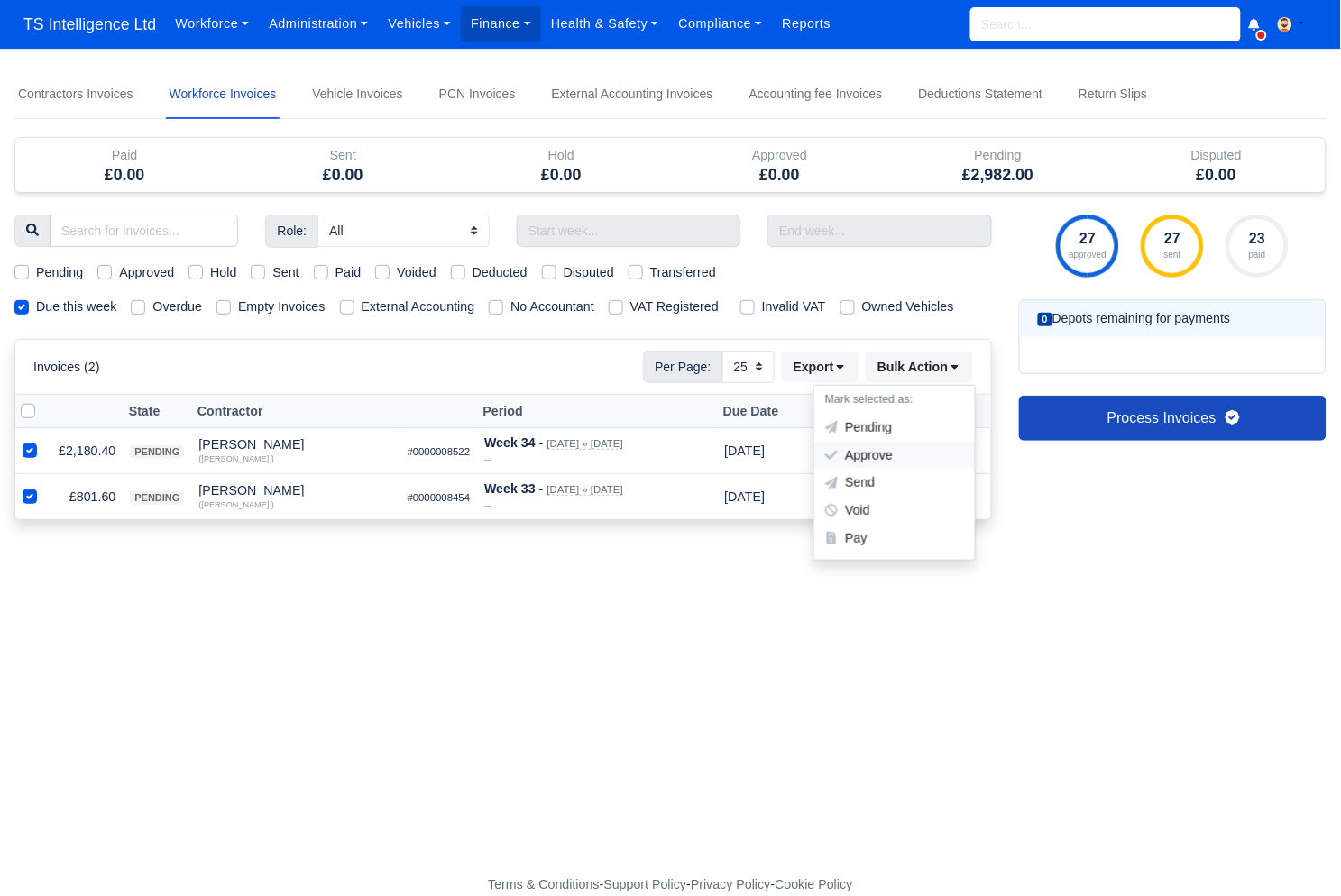
click at [902, 461] on div "Approve" at bounding box center [894, 455] width 160 height 28
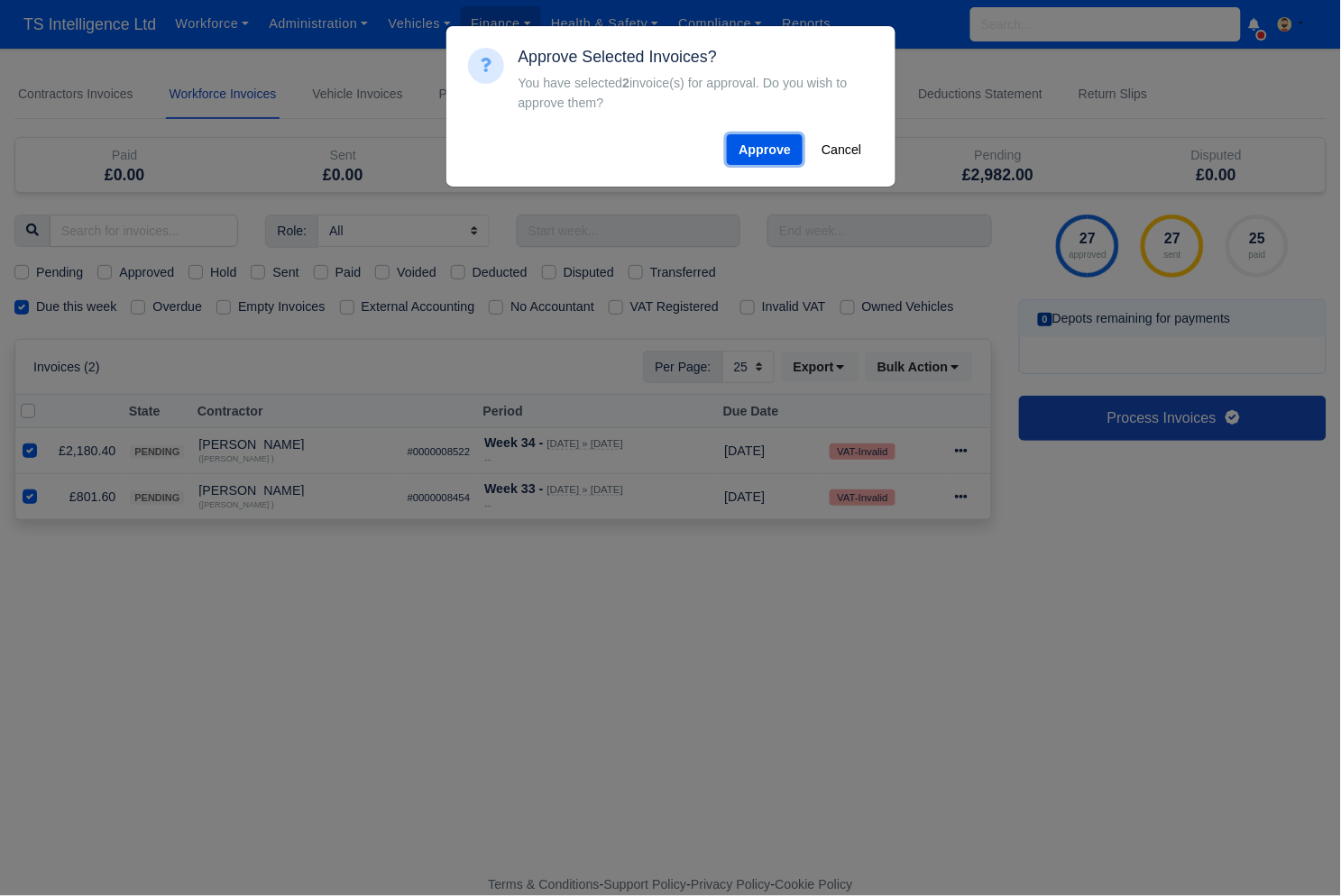
click at [762, 152] on button "Approve" at bounding box center [765, 149] width 76 height 30
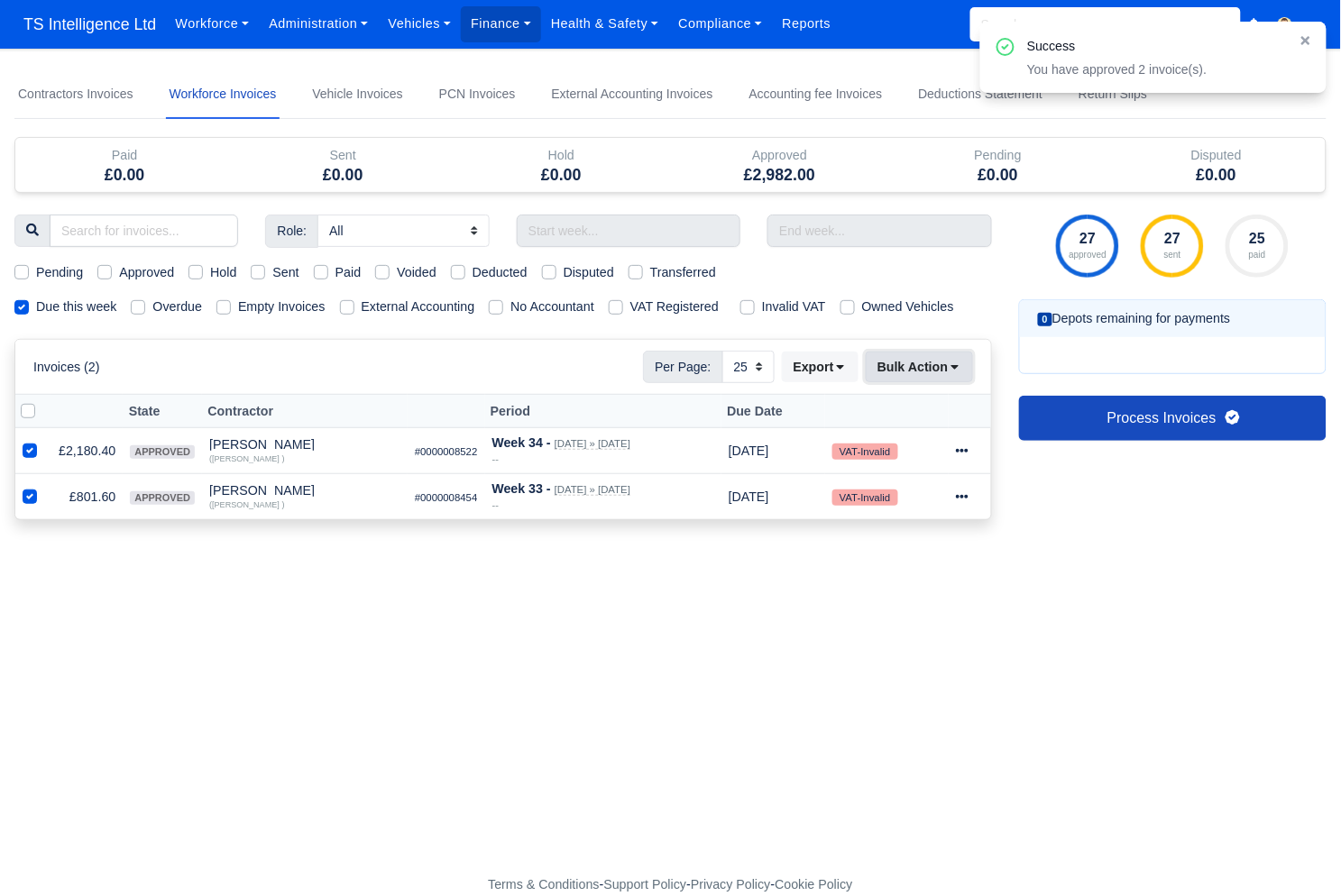
click at [935, 362] on button "Bulk Action" at bounding box center [920, 366] width 108 height 30
click at [887, 488] on div "Send" at bounding box center [894, 484] width 160 height 28
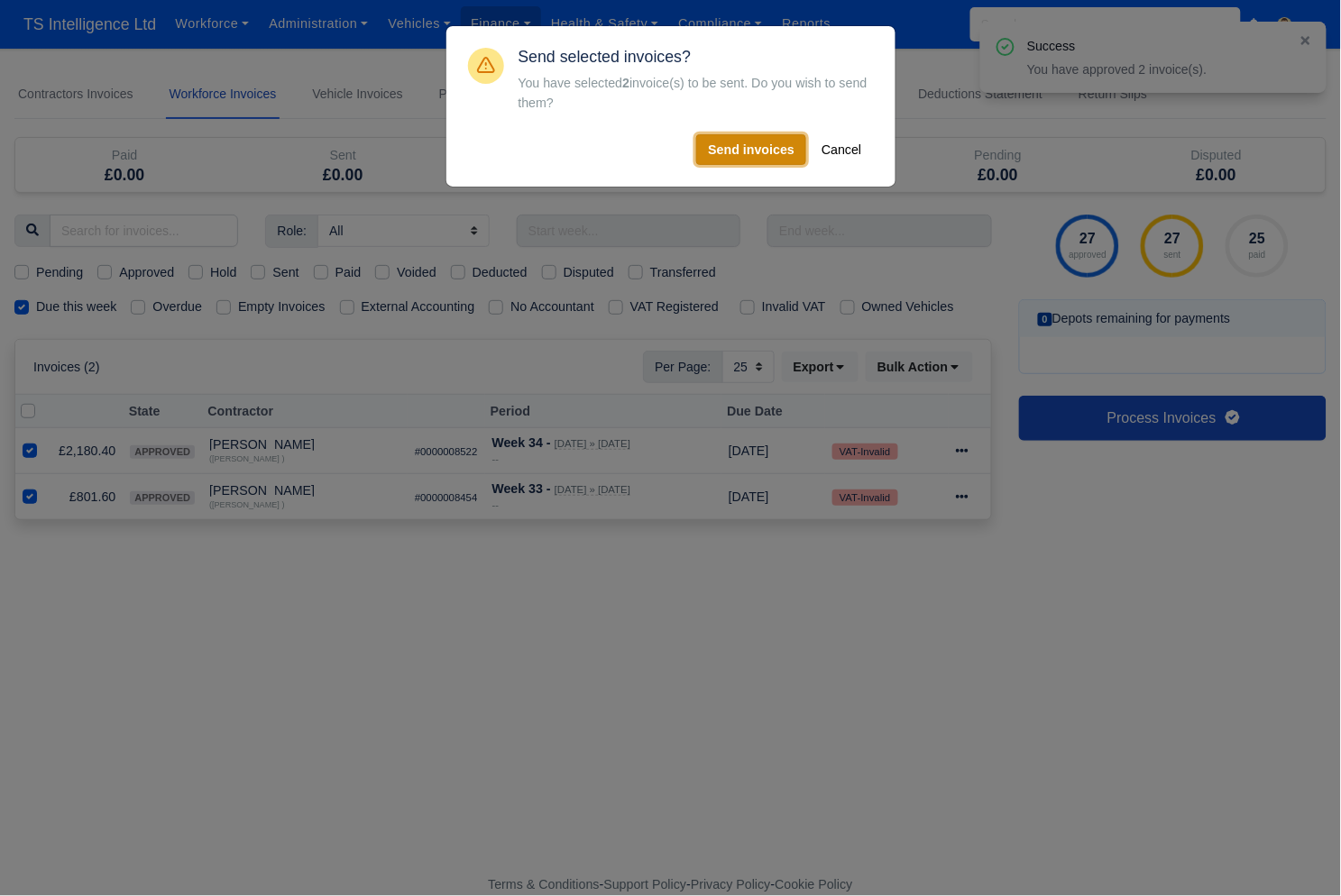
click at [743, 148] on button "Send invoices" at bounding box center [751, 149] width 110 height 30
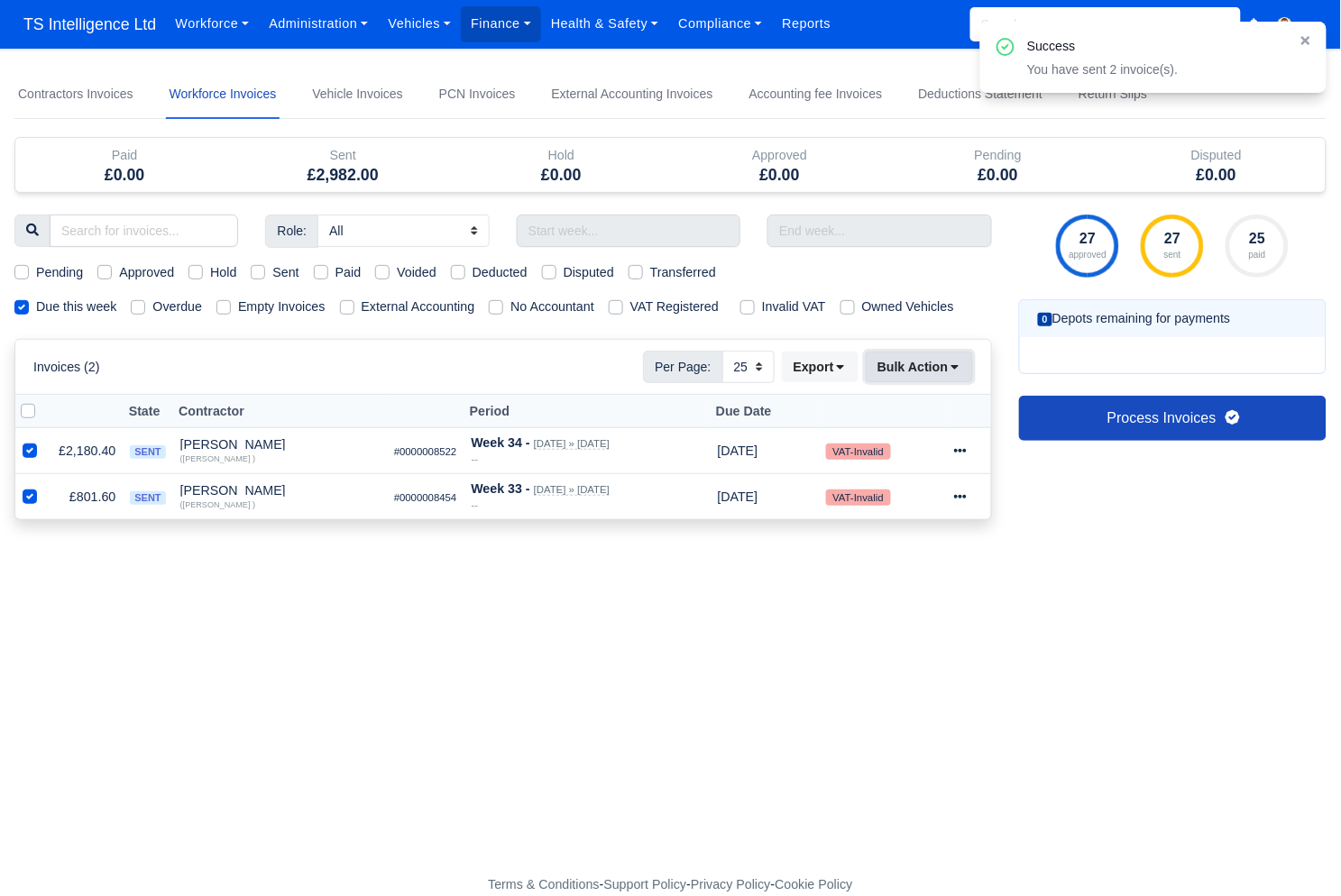
click at [917, 370] on button "Bulk Action" at bounding box center [920, 366] width 108 height 30
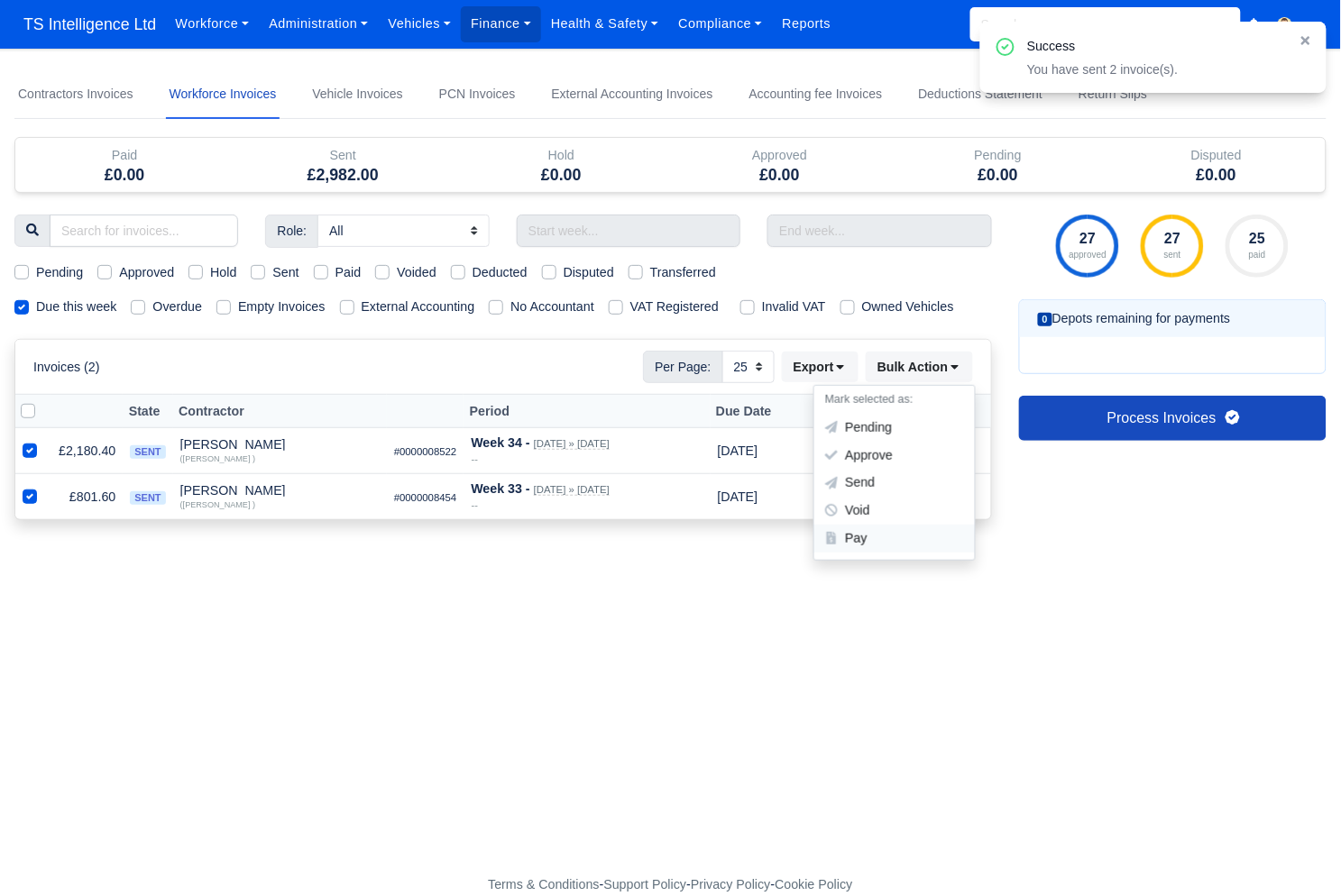
click at [884, 531] on div "Pay" at bounding box center [894, 538] width 160 height 28
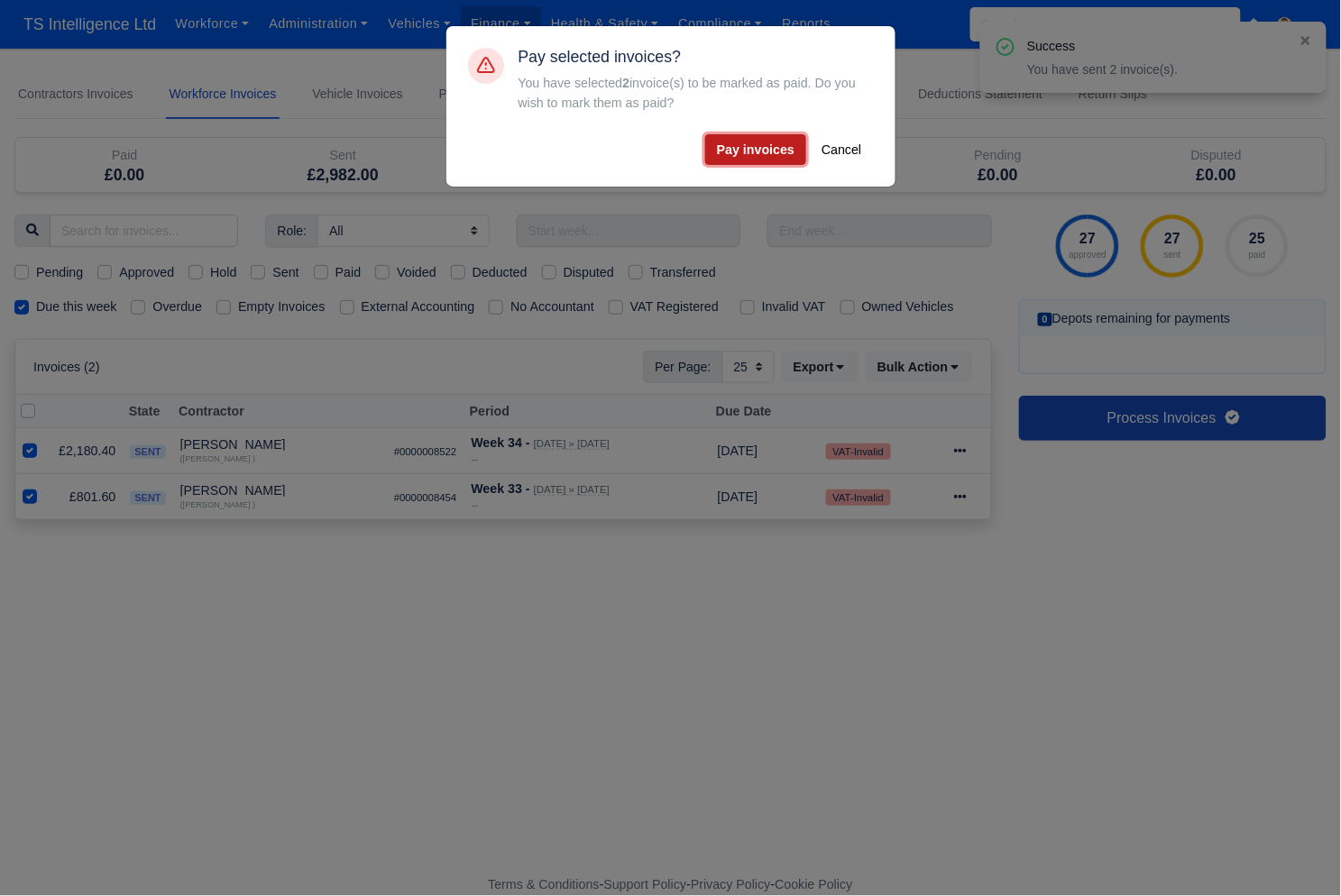
click at [760, 149] on button "Pay invoices" at bounding box center [756, 149] width 101 height 30
